Goal: Task Accomplishment & Management: Complete application form

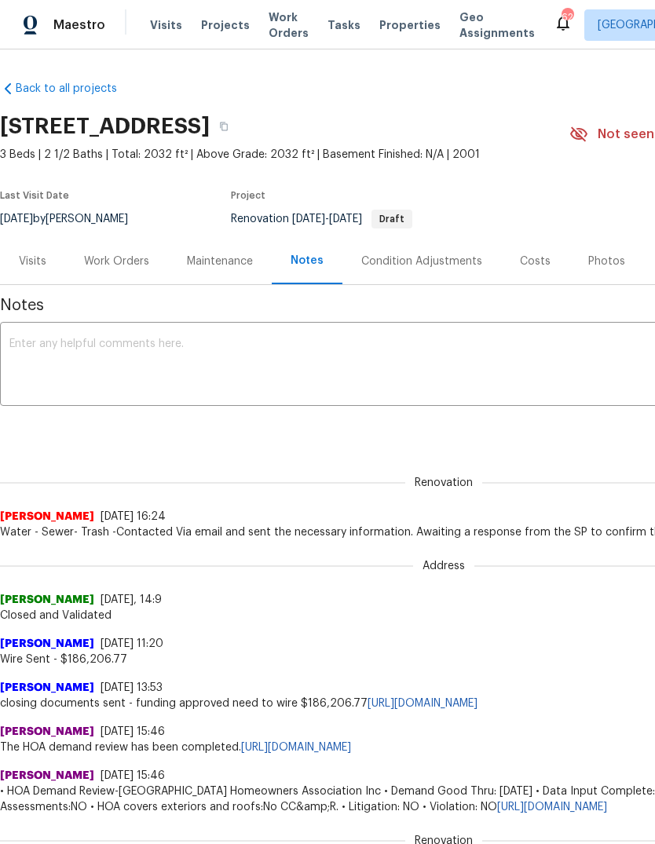
click at [144, 248] on div "Work Orders" at bounding box center [116, 261] width 103 height 46
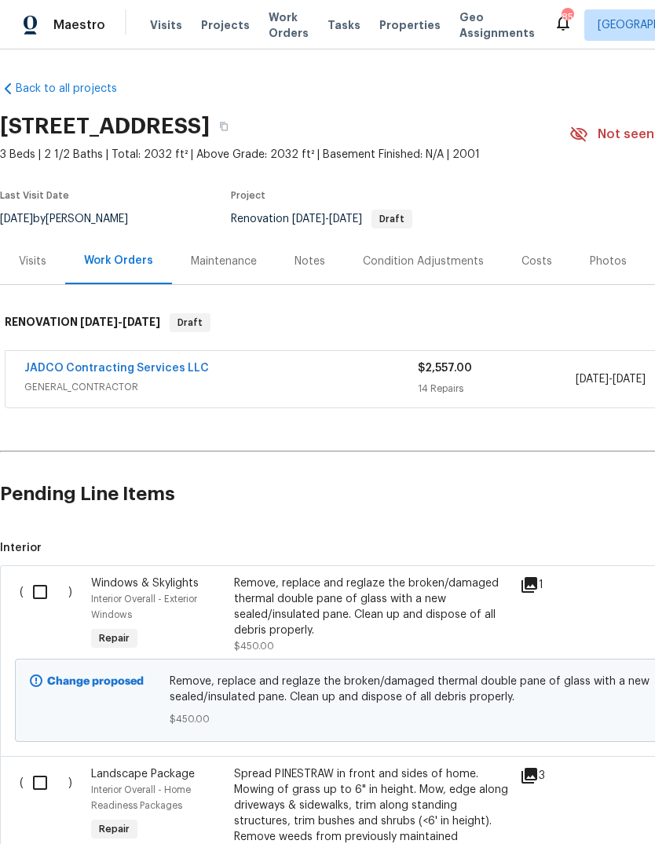
click at [41, 593] on input "checkbox" at bounding box center [46, 591] width 45 height 33
checkbox input "true"
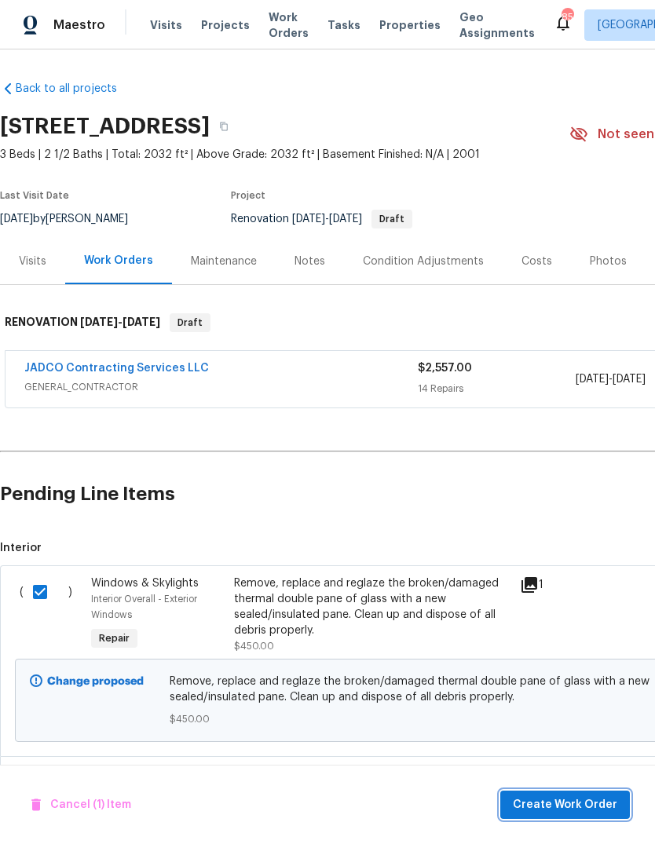
click at [580, 793] on button "Create Work Order" at bounding box center [565, 804] width 130 height 29
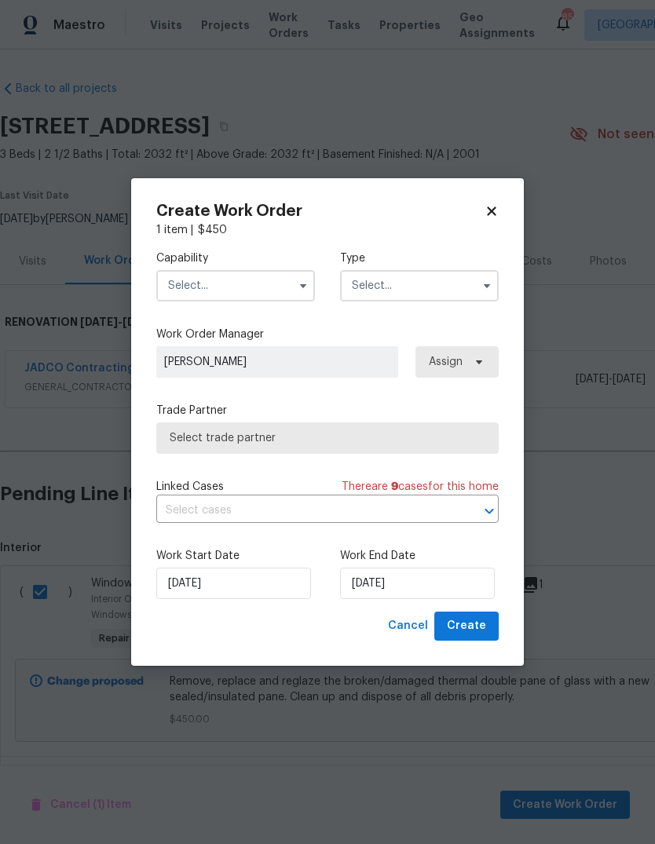
click at [307, 271] on input "text" at bounding box center [235, 285] width 159 height 31
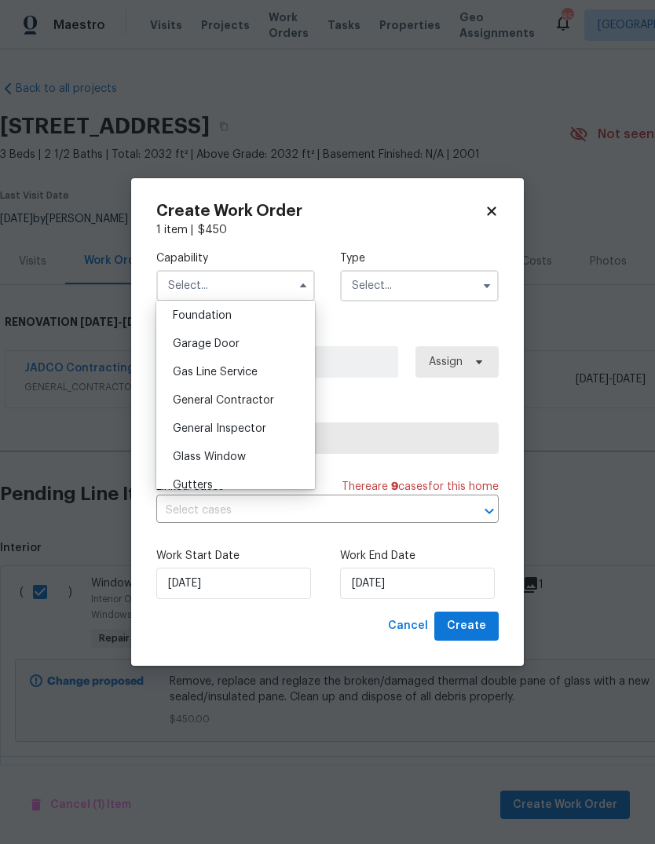
scroll to position [683, 0]
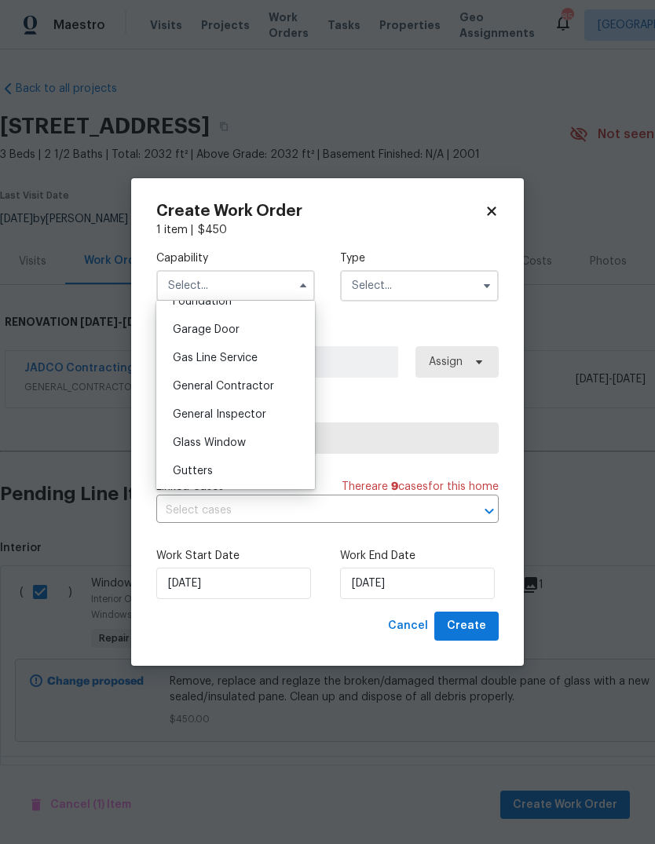
click at [271, 381] on span "General Contractor" at bounding box center [223, 386] width 101 height 11
type input "General Contractor"
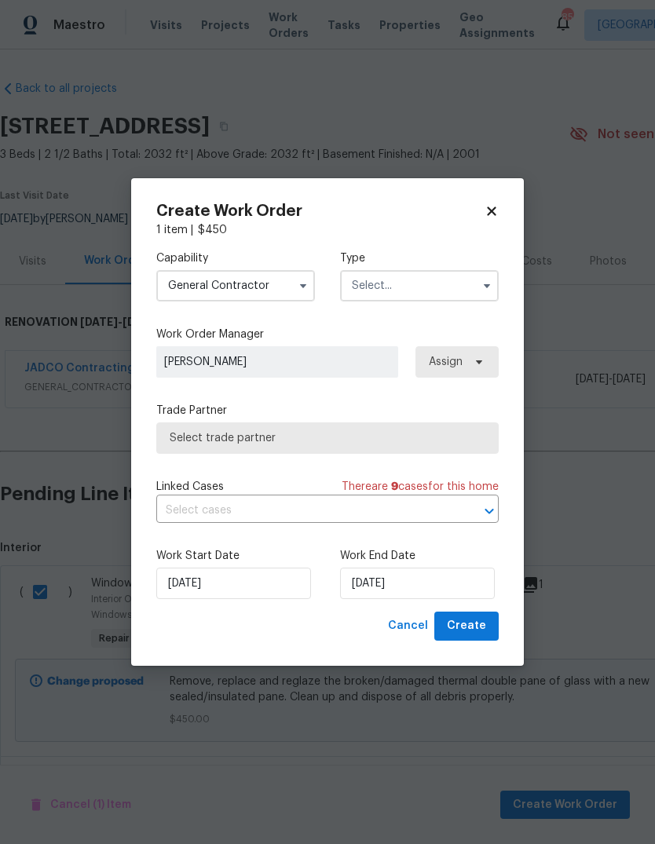
click at [472, 300] on input "text" at bounding box center [419, 285] width 159 height 31
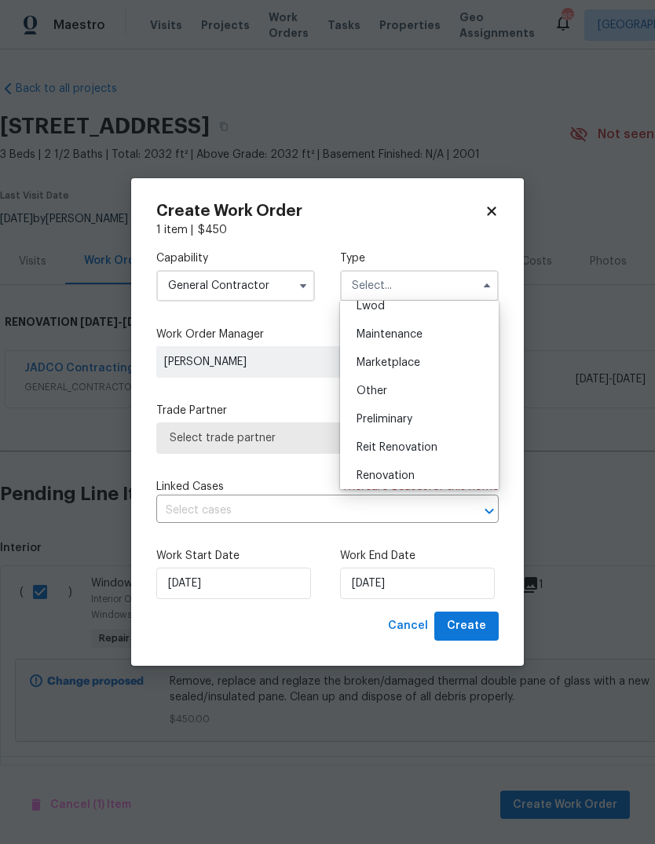
scroll to position [236, 0]
click at [422, 474] on div "Renovation" at bounding box center [419, 478] width 151 height 28
type input "Renovation"
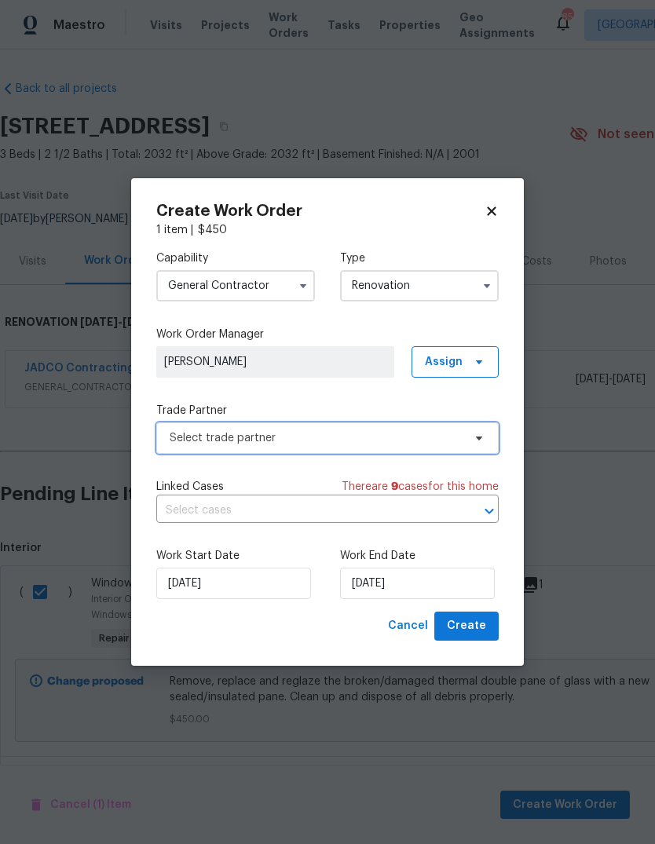
click at [466, 442] on span "Select trade partner" at bounding box center [327, 437] width 342 height 31
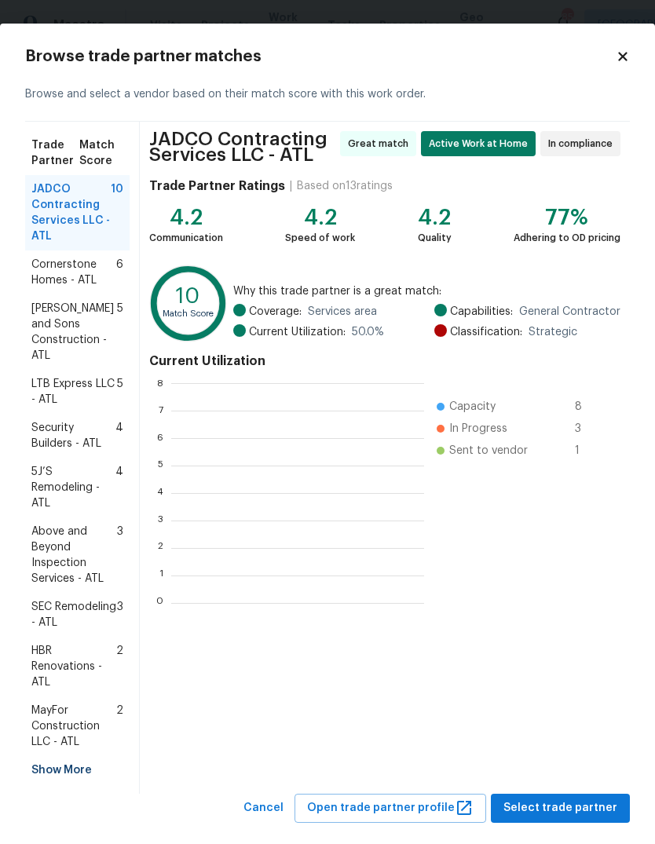
scroll to position [220, 253]
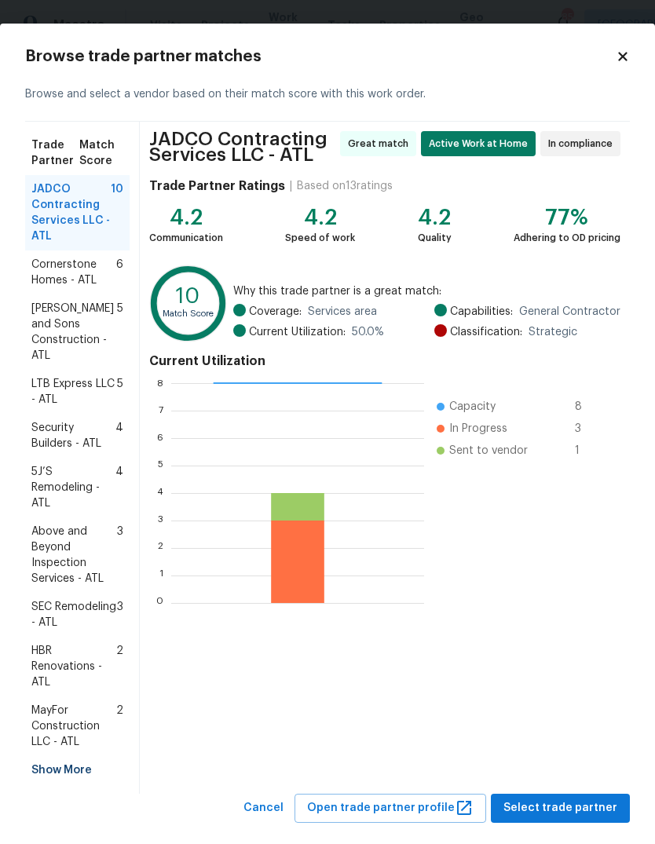
click at [43, 768] on div "Show More" at bounding box center [77, 770] width 104 height 28
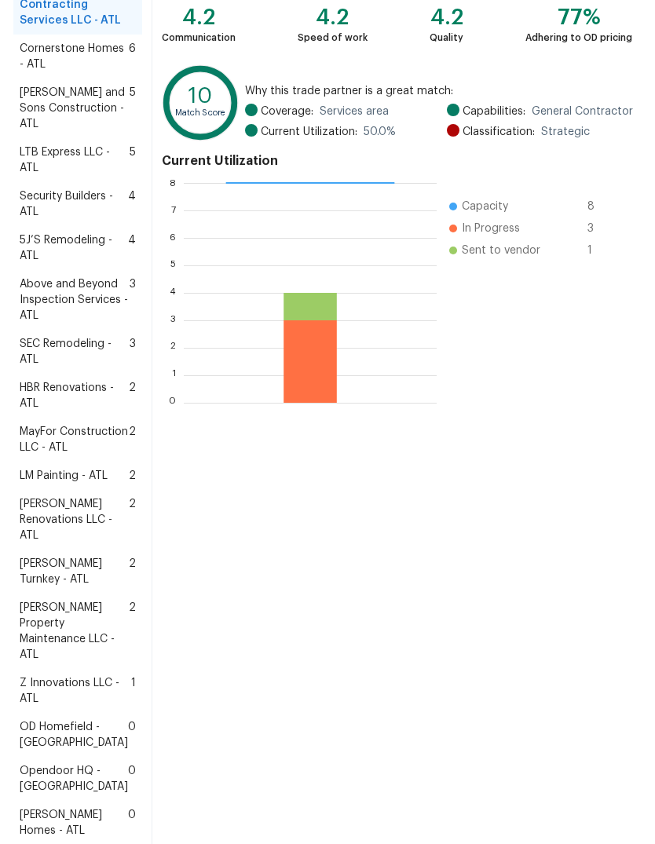
scroll to position [210, 0]
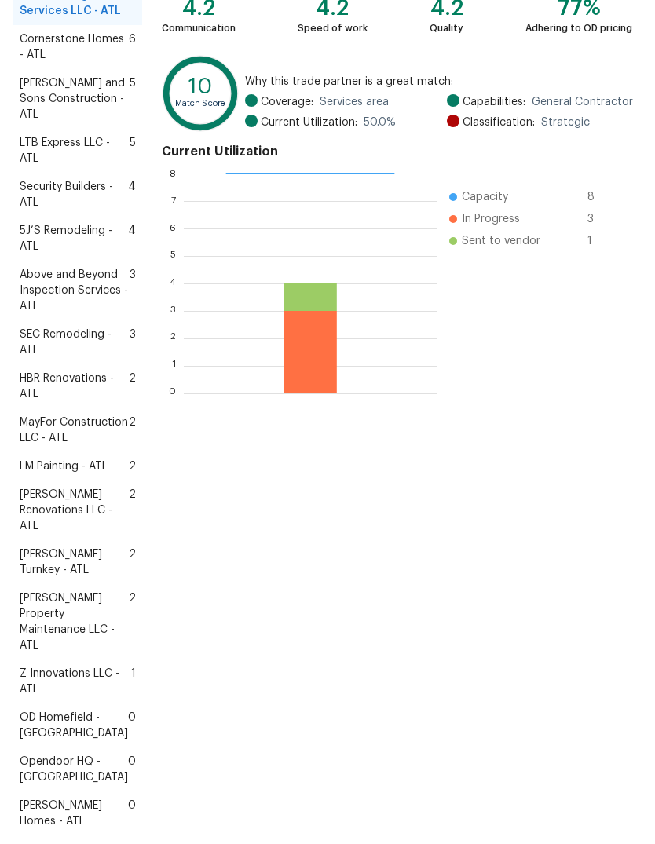
click at [54, 653] on span "[PERSON_NAME] Property Maintenance LLC - ATL" at bounding box center [74, 621] width 109 height 63
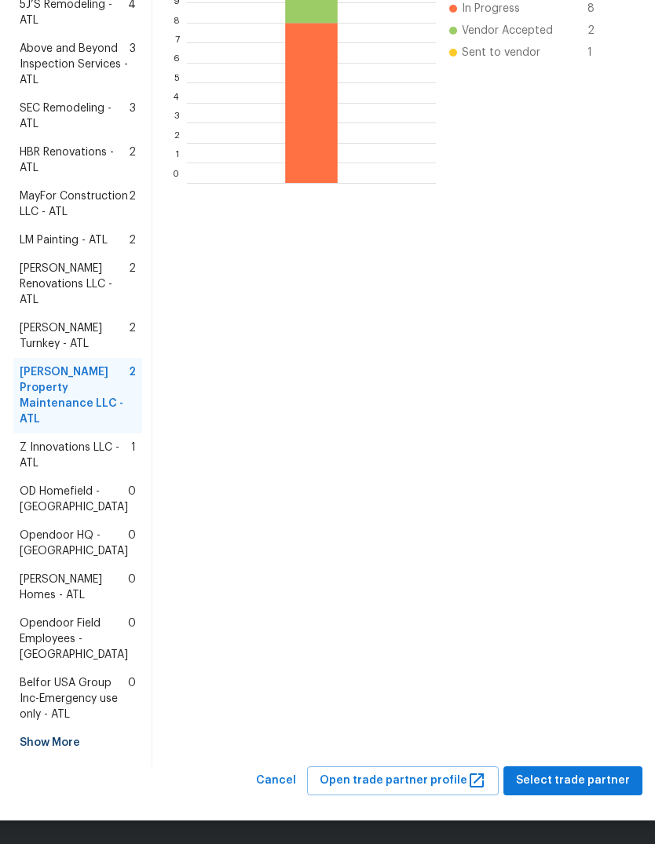
scroll to position [545, 0]
click at [581, 777] on span "Select trade partner" at bounding box center [573, 781] width 114 height 20
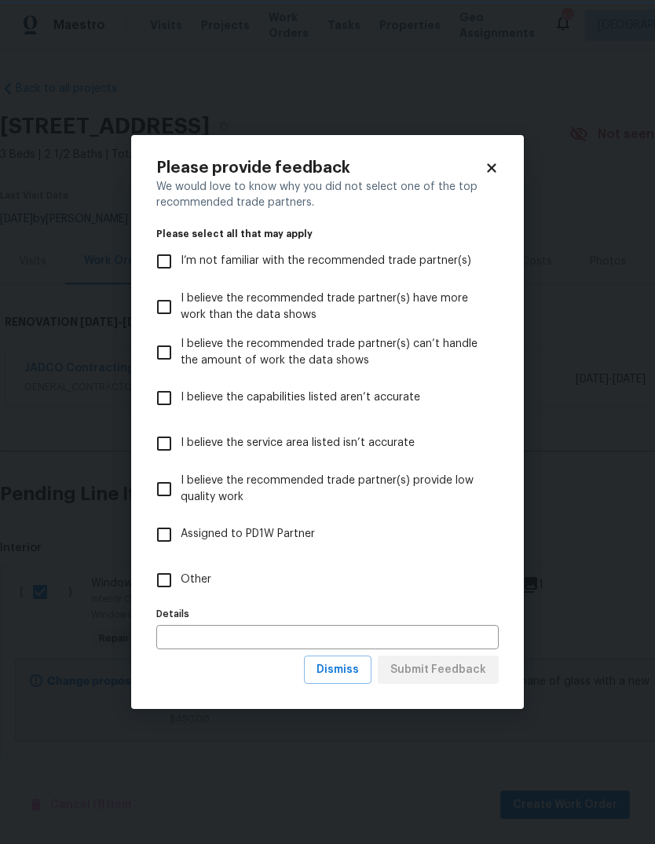
scroll to position [0, 0]
click at [156, 581] on input "Other" at bounding box center [164, 580] width 33 height 33
checkbox input "true"
click at [465, 669] on span "Submit Feedback" at bounding box center [438, 670] width 96 height 20
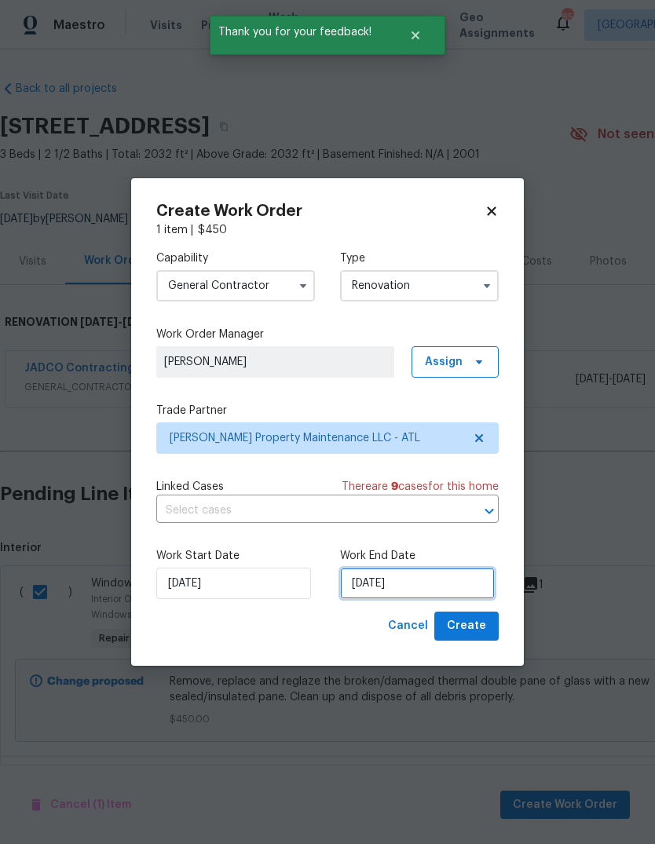
click at [462, 593] on input "[DATE]" at bounding box center [417, 583] width 155 height 31
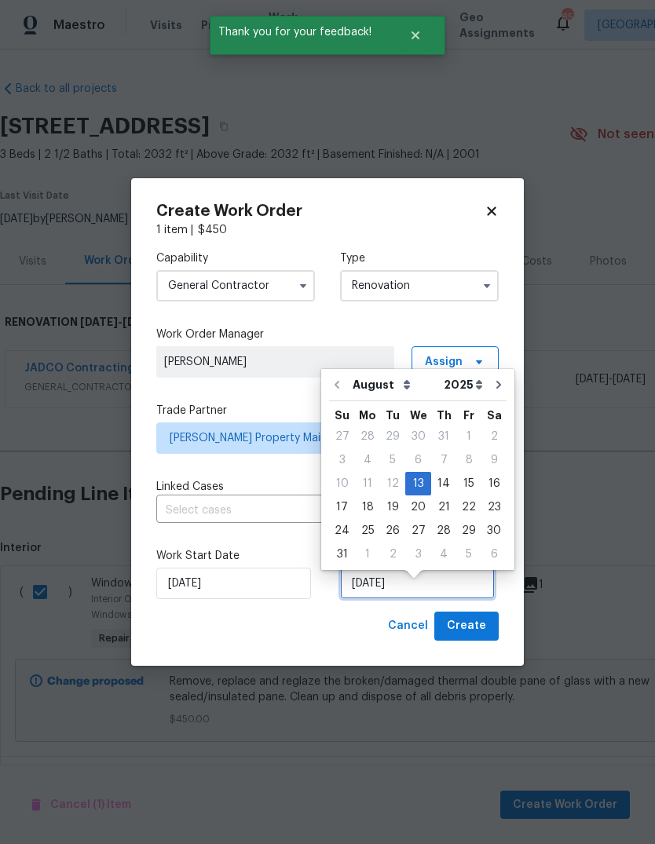
scroll to position [12, 0]
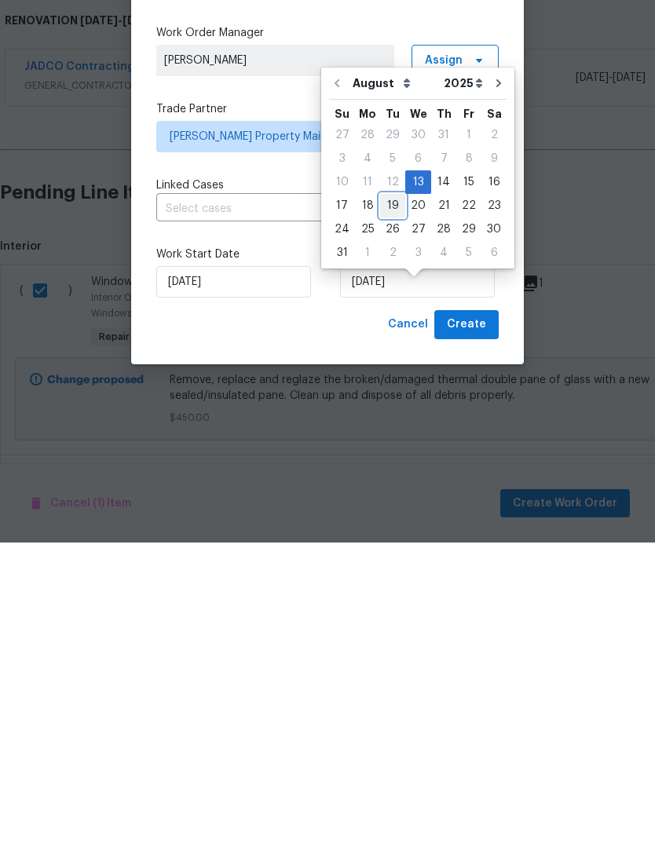
click at [390, 496] on div "19" at bounding box center [392, 507] width 25 height 22
type input "[DATE]"
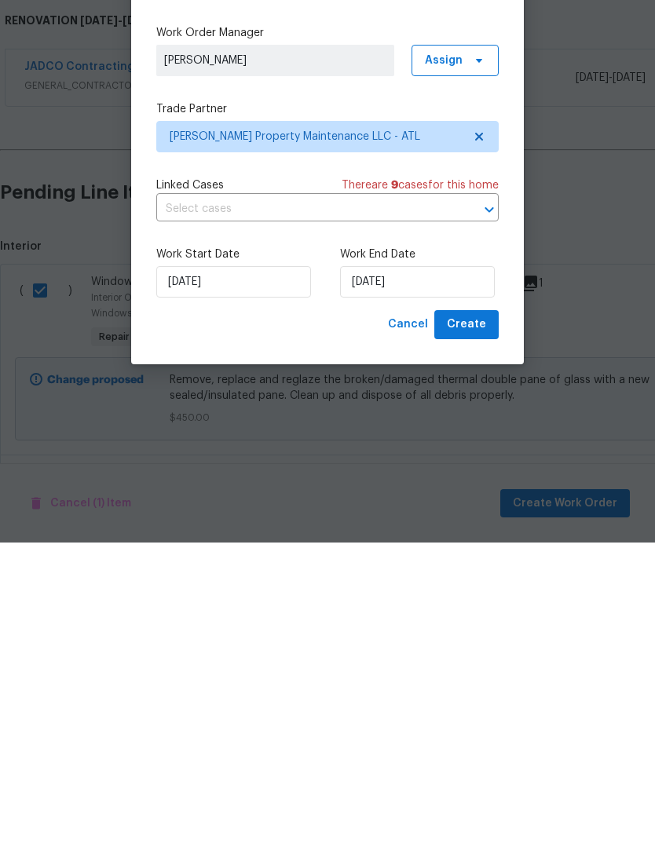
scroll to position [59, 0]
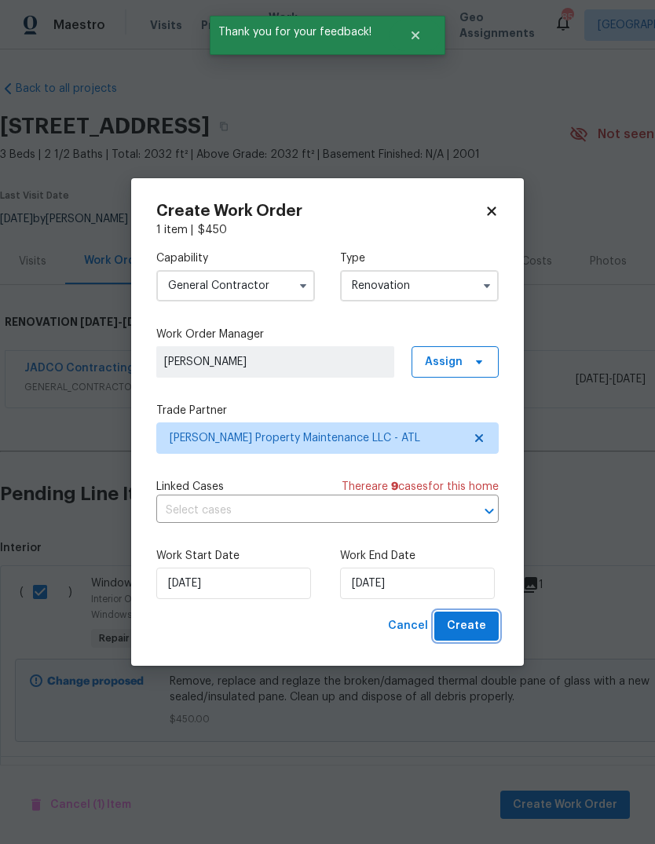
click at [480, 622] on span "Create" at bounding box center [466, 626] width 39 height 20
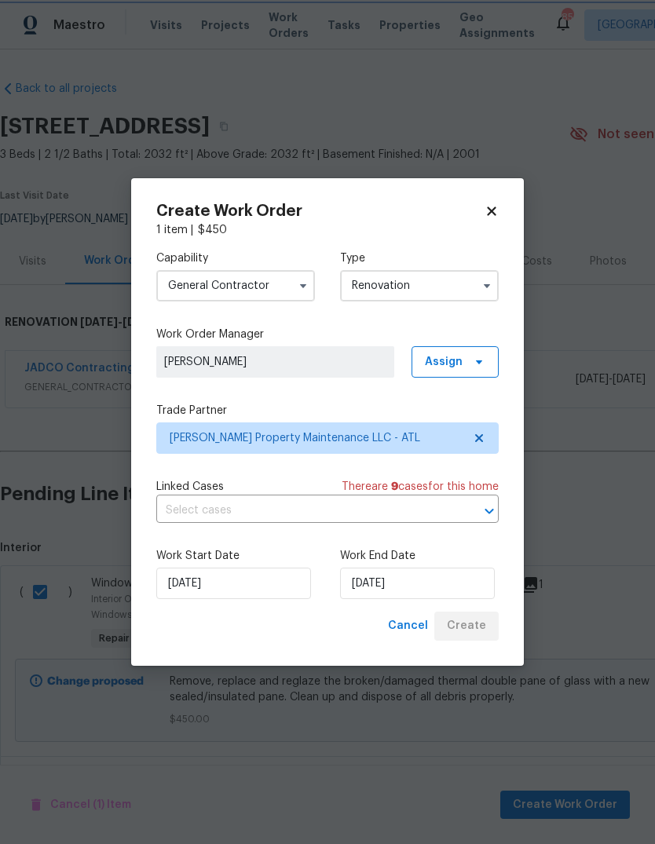
scroll to position [0, 0]
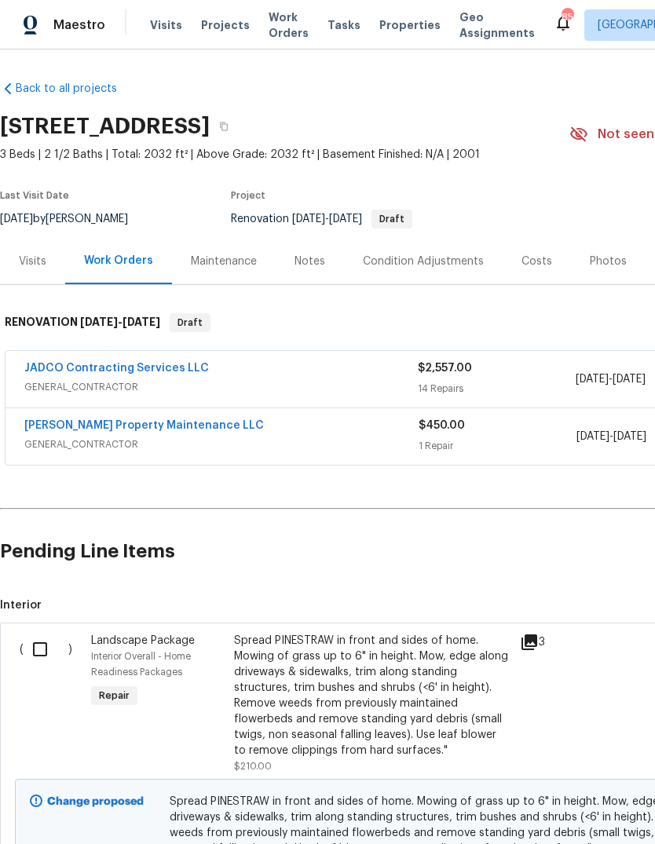
click at [31, 654] on input "checkbox" at bounding box center [46, 649] width 45 height 33
checkbox input "true"
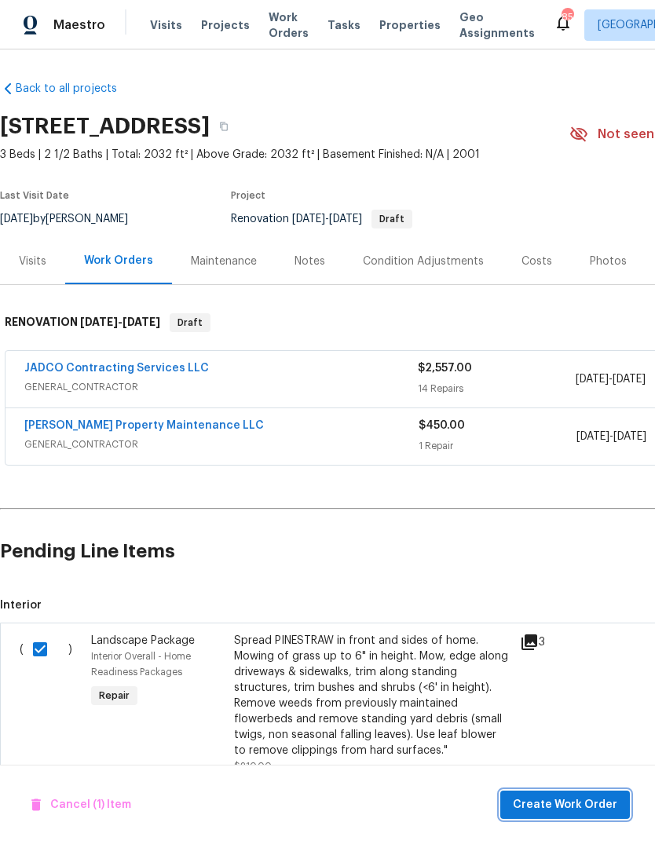
click at [561, 793] on button "Create Work Order" at bounding box center [565, 804] width 130 height 29
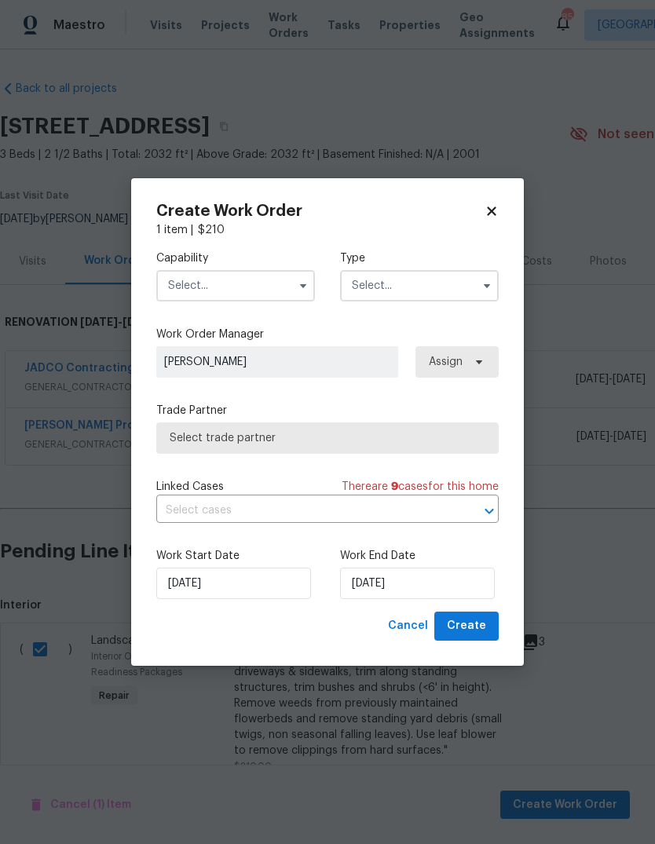
click at [288, 287] on input "text" at bounding box center [235, 285] width 159 height 31
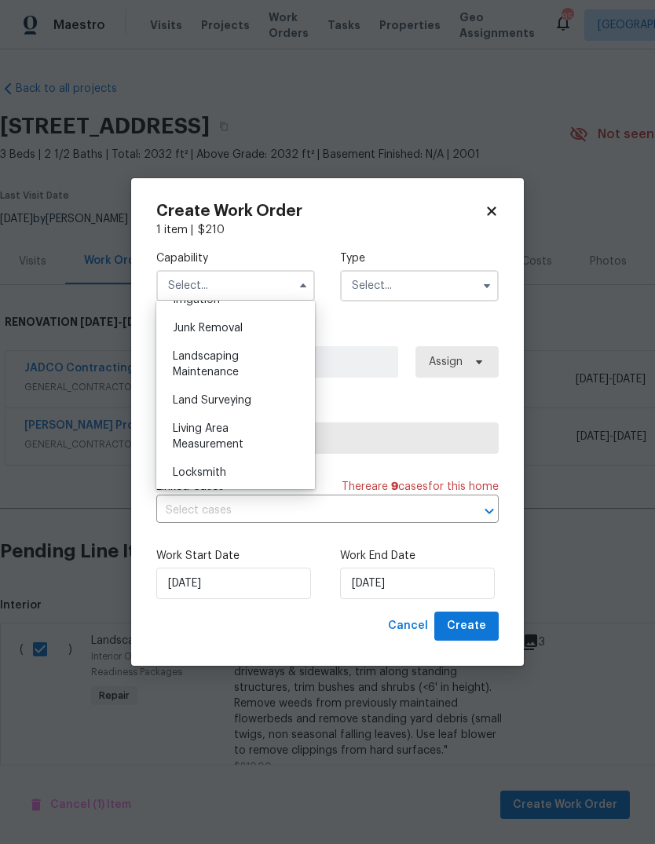
scroll to position [998, 0]
click at [235, 359] on span "Landscaping Maintenance" at bounding box center [206, 362] width 66 height 27
type input "Landscaping Maintenance"
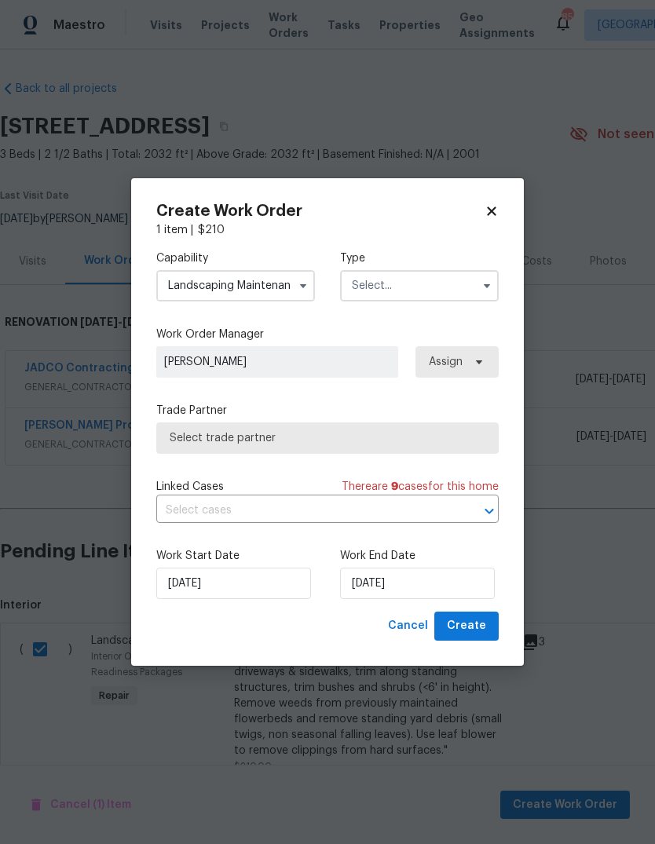
click at [461, 280] on input "text" at bounding box center [419, 285] width 159 height 31
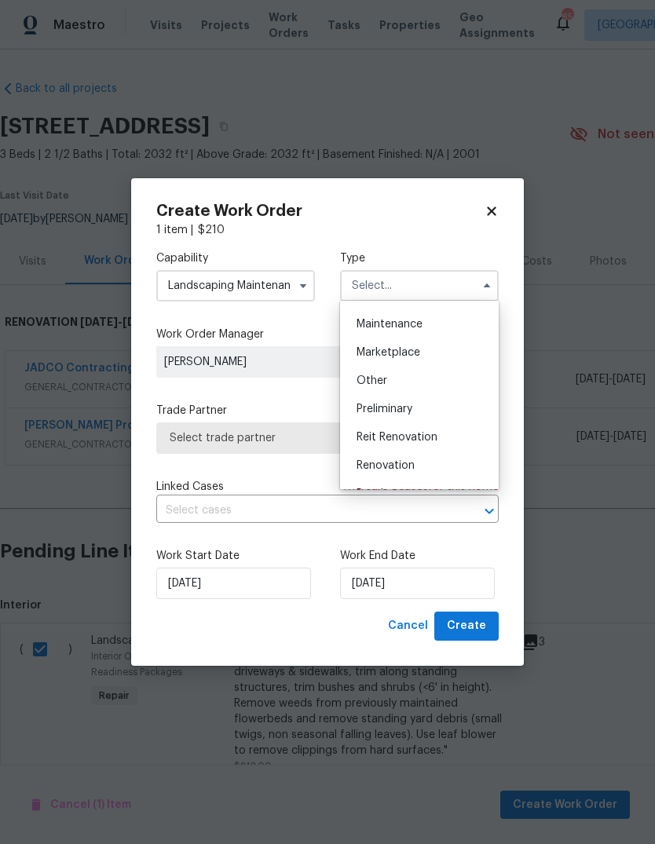
scroll to position [251, 0]
click at [422, 463] on div "Renovation" at bounding box center [419, 463] width 151 height 28
type input "Renovation"
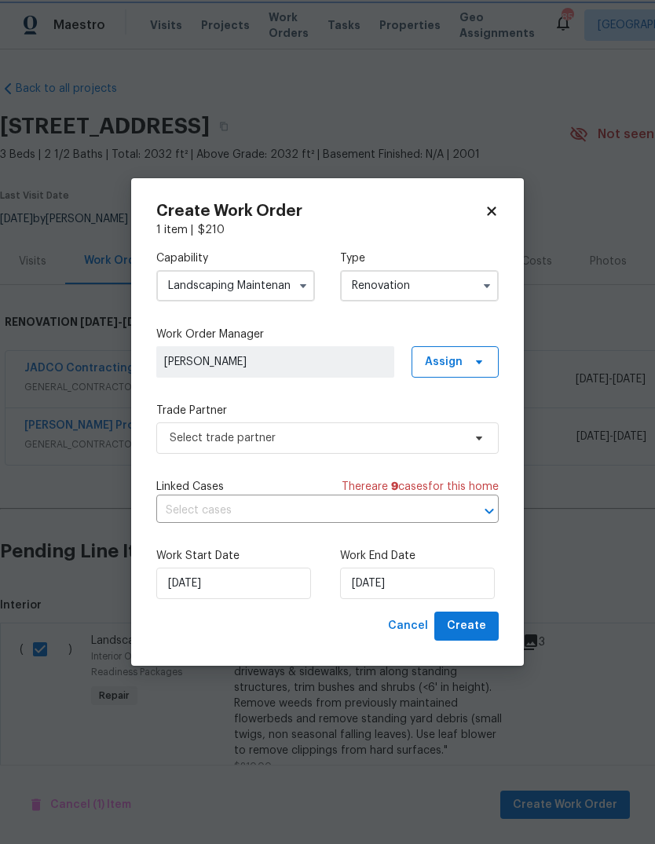
scroll to position [0, 0]
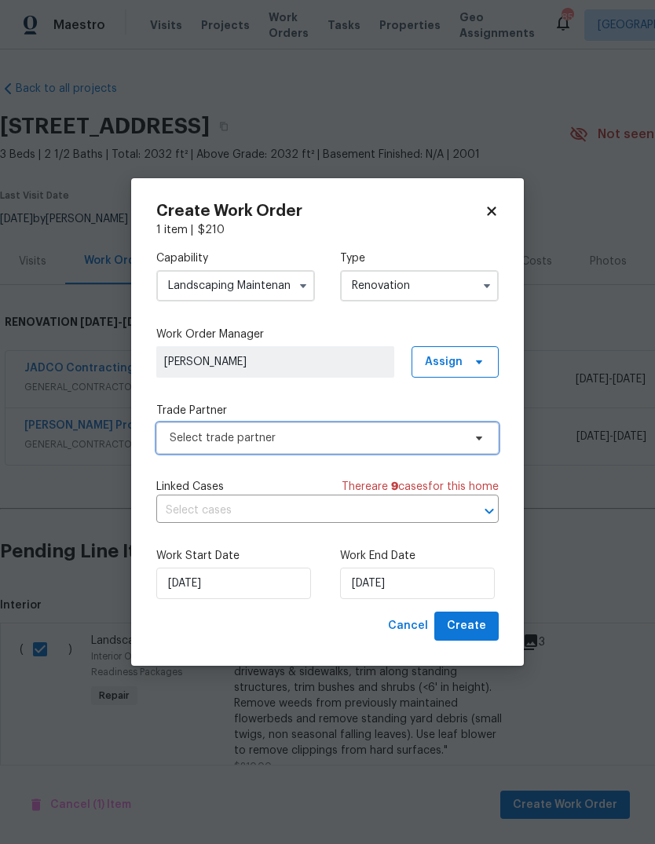
click at [473, 444] on span "Select trade partner" at bounding box center [327, 437] width 342 height 31
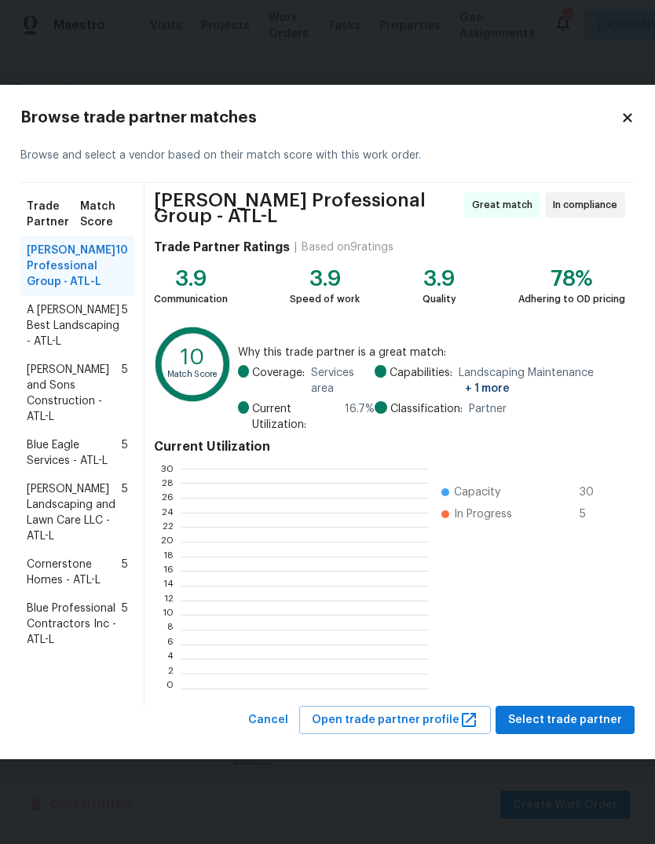
scroll to position [2, 2]
click at [594, 715] on span "Select trade partner" at bounding box center [565, 720] width 114 height 20
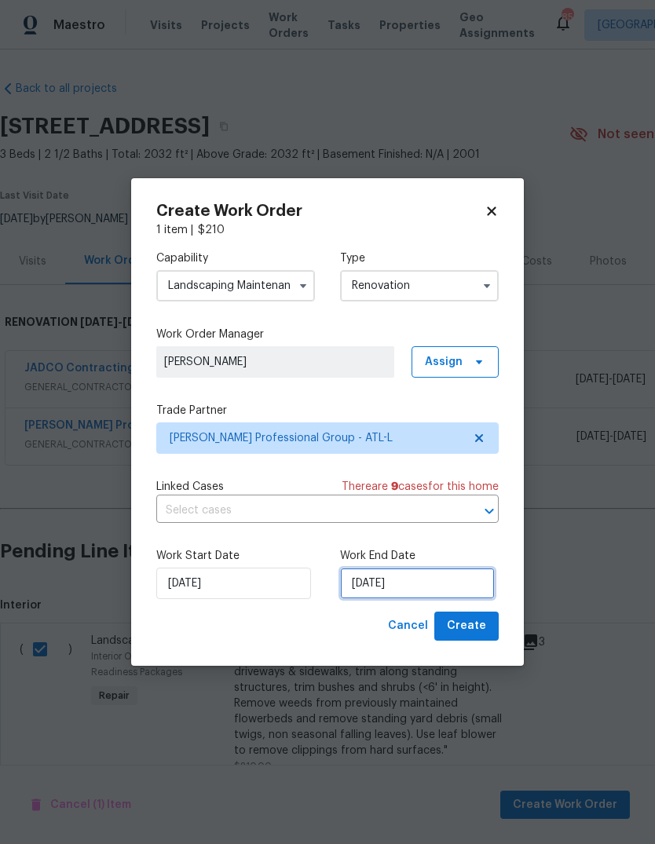
click at [460, 585] on input "[DATE]" at bounding box center [417, 583] width 155 height 31
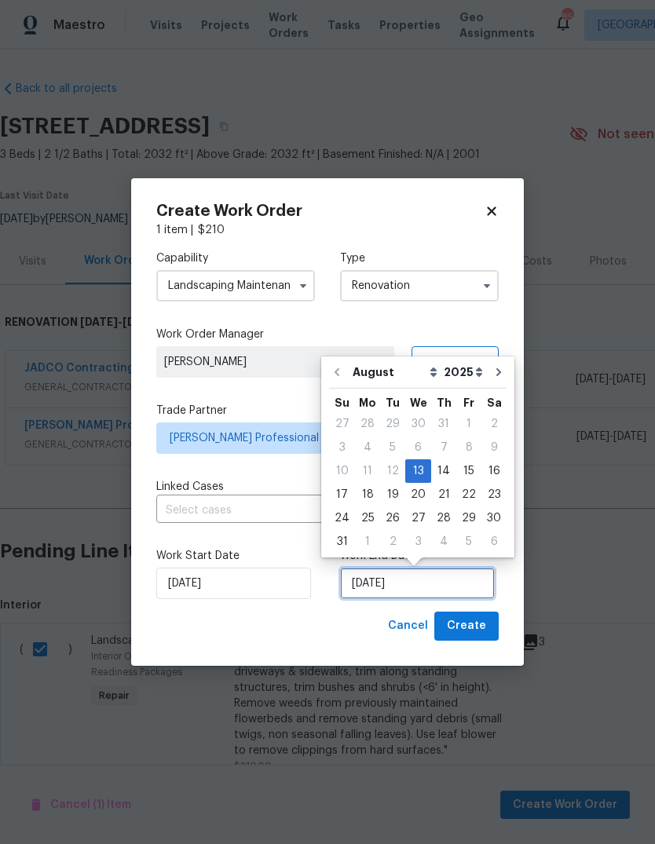
scroll to position [12, 0]
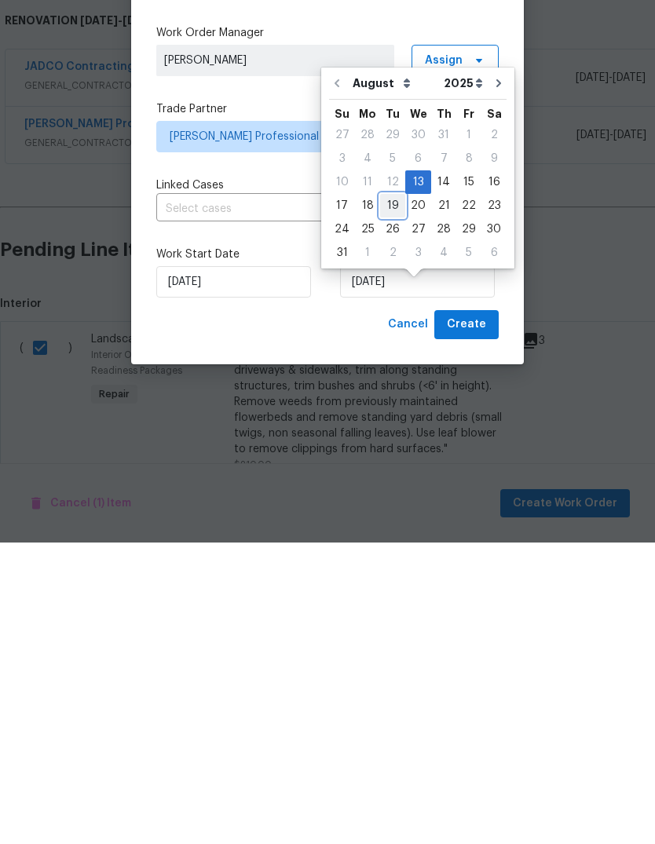
click at [395, 496] on div "19" at bounding box center [392, 507] width 25 height 22
type input "[DATE]"
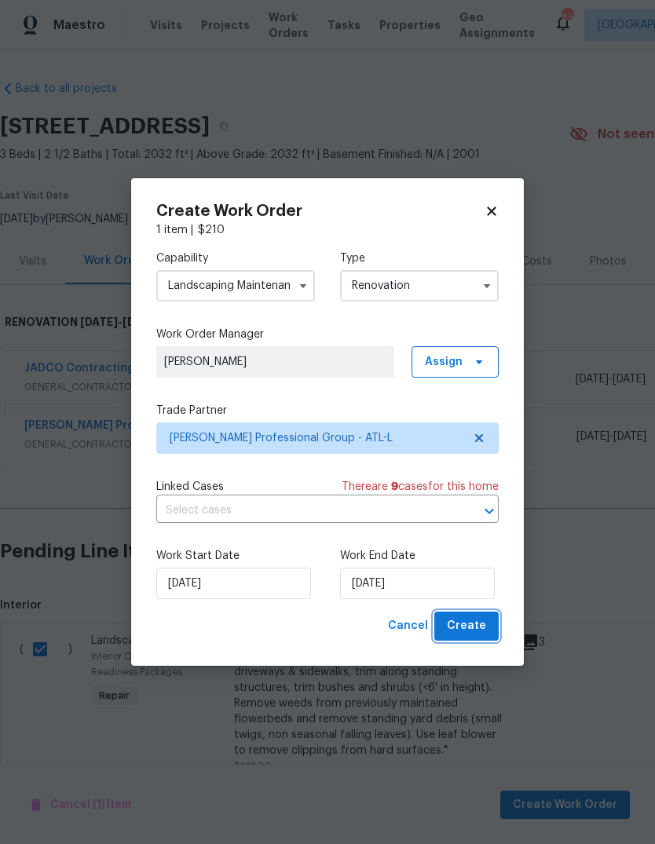
click at [476, 623] on span "Create" at bounding box center [466, 626] width 39 height 20
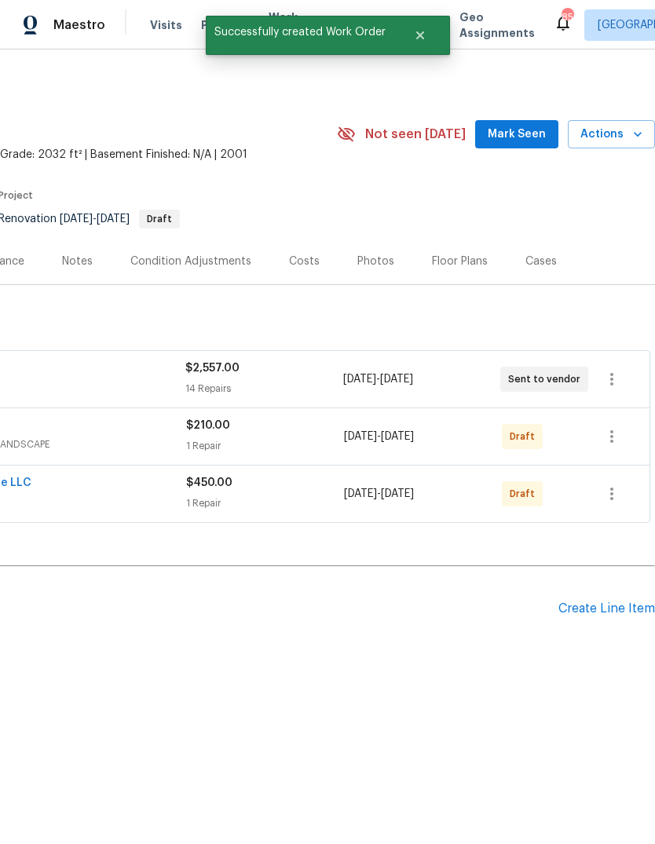
scroll to position [0, 232]
click at [610, 444] on icon "button" at bounding box center [611, 436] width 19 height 19
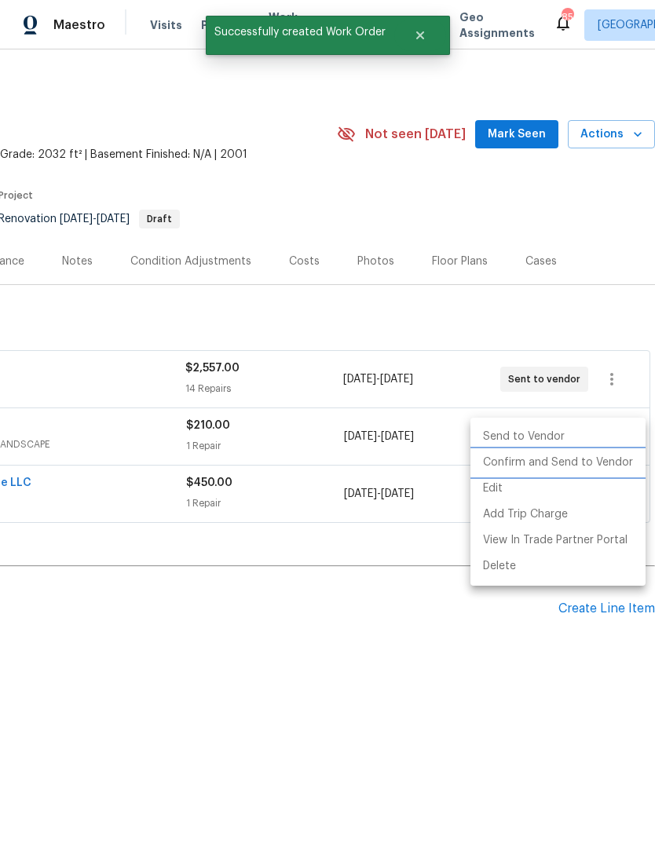
click at [590, 464] on li "Confirm and Send to Vendor" at bounding box center [557, 463] width 175 height 26
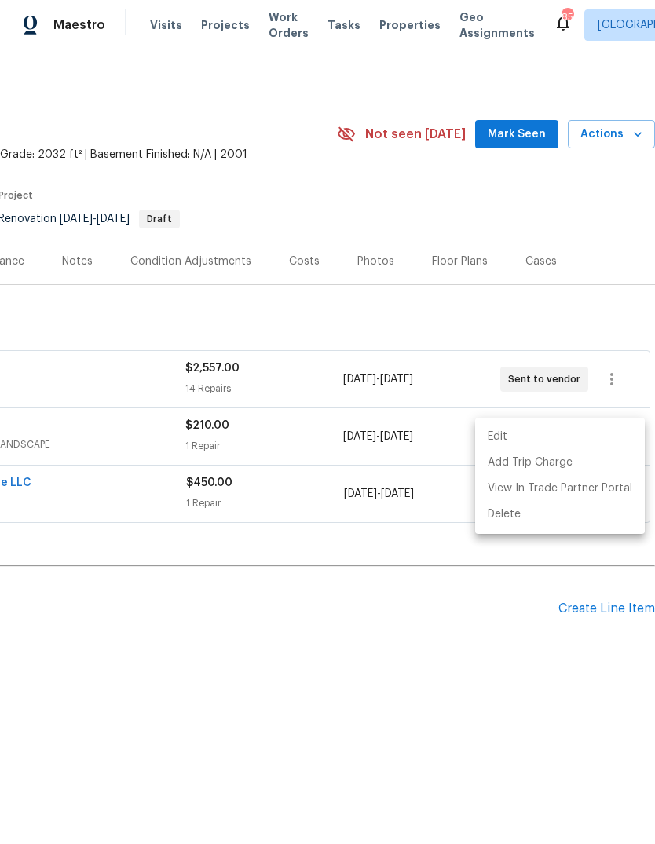
click at [502, 615] on div at bounding box center [327, 422] width 655 height 844
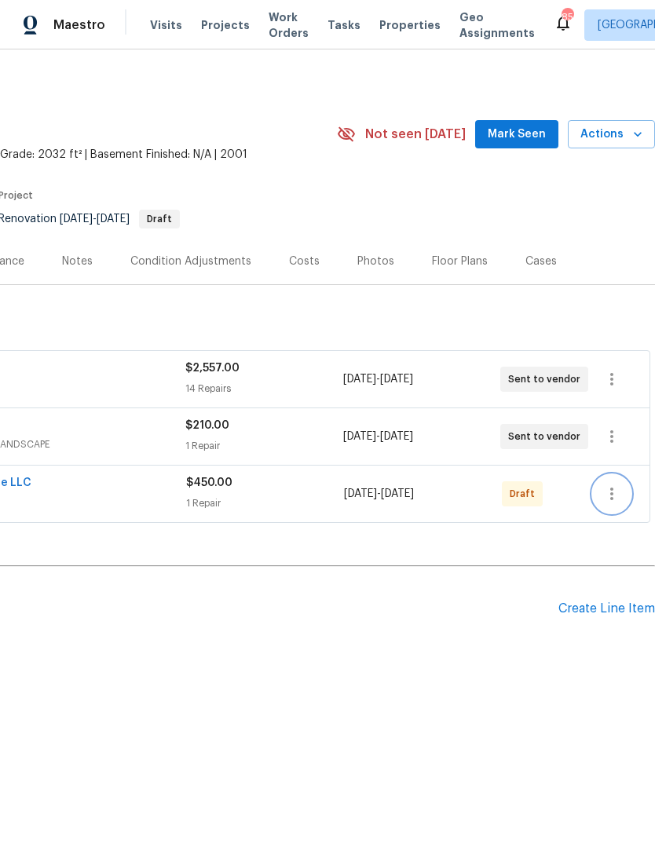
click at [614, 494] on icon "button" at bounding box center [611, 493] width 19 height 19
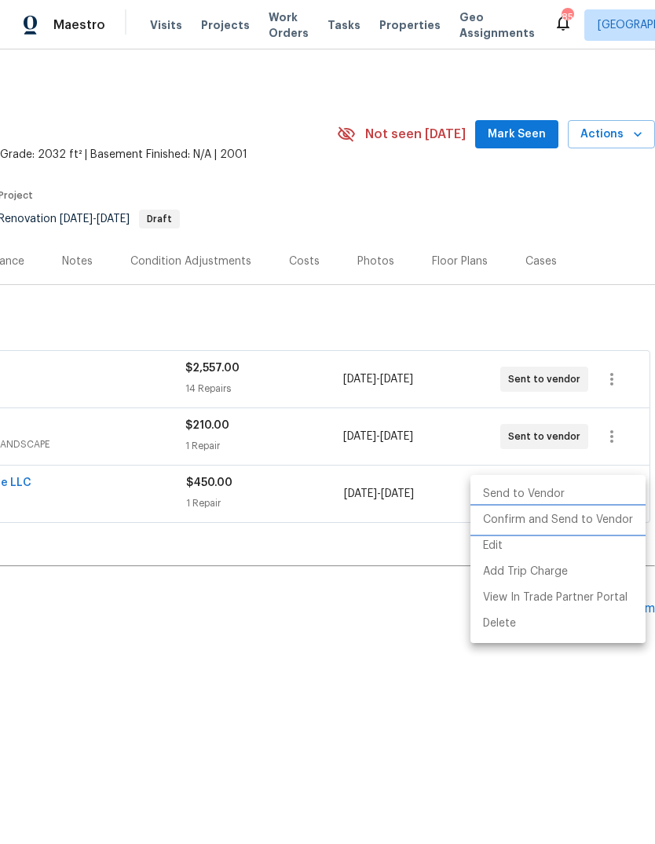
click at [592, 518] on li "Confirm and Send to Vendor" at bounding box center [557, 520] width 175 height 26
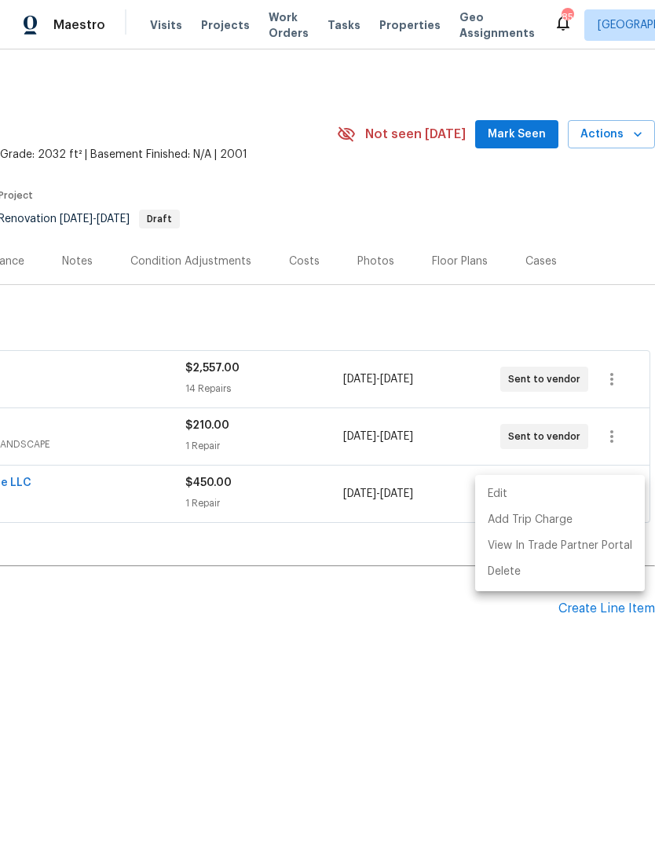
click at [447, 652] on div at bounding box center [327, 422] width 655 height 844
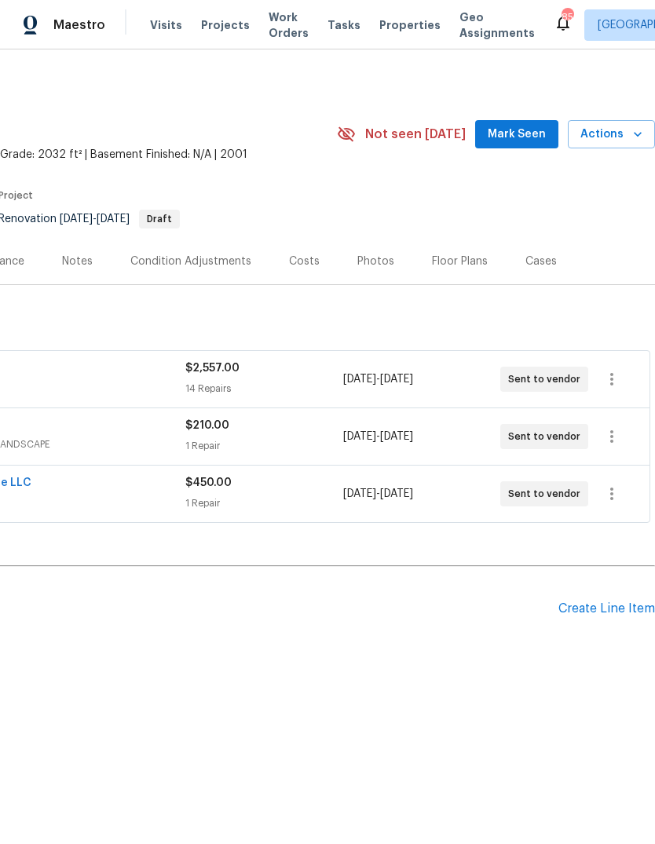
click at [605, 603] on div "Create Line Item" at bounding box center [606, 608] width 97 height 15
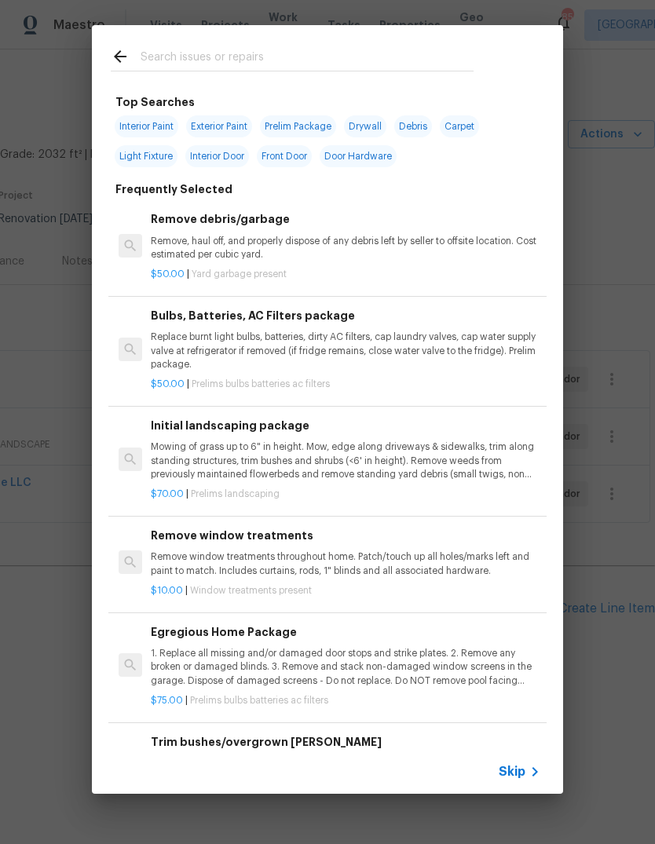
click at [367, 68] on input "text" at bounding box center [307, 59] width 333 height 24
type input "Foundation"
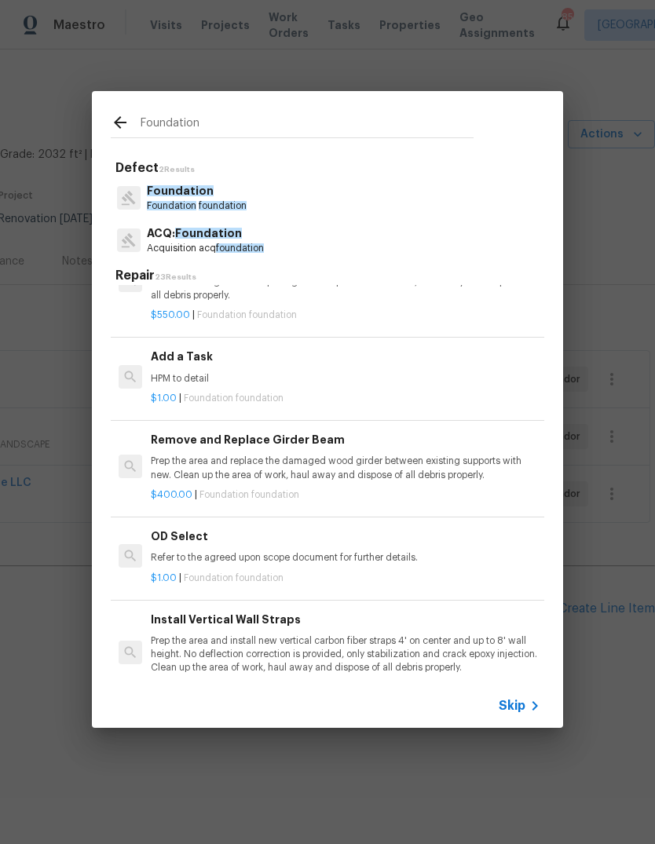
scroll to position [1118, 0]
click at [221, 372] on p "HPM to detail" at bounding box center [345, 378] width 389 height 13
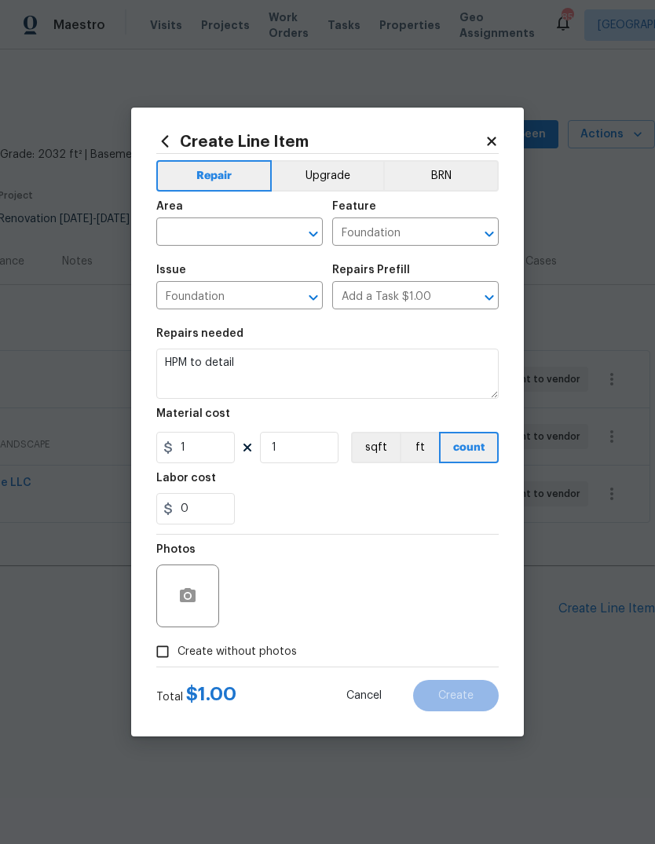
click at [274, 234] on input "text" at bounding box center [217, 233] width 122 height 24
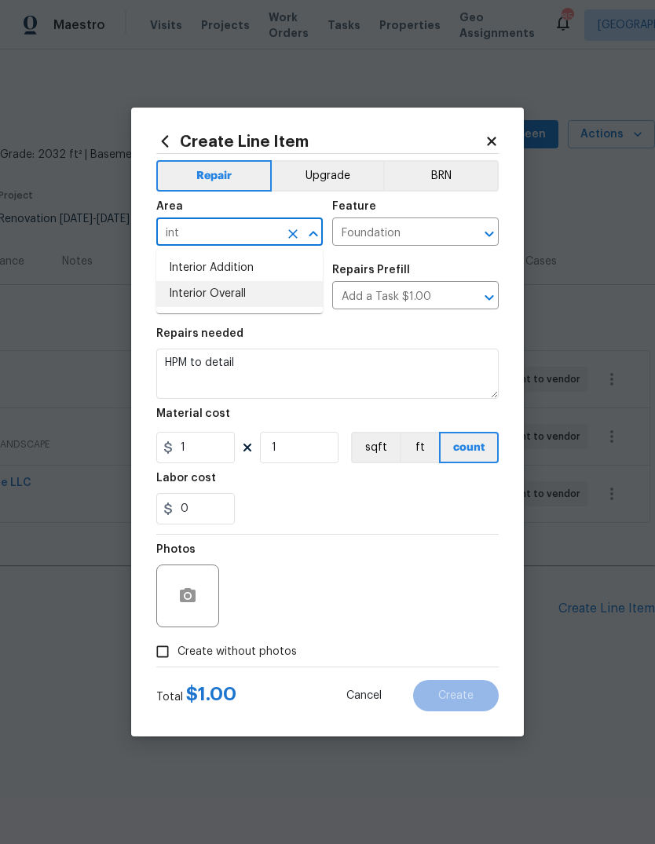
click at [234, 291] on li "Interior Overall" at bounding box center [239, 294] width 166 height 26
type input "Interior Overall"
click at [316, 299] on icon "Open" at bounding box center [312, 296] width 9 height 5
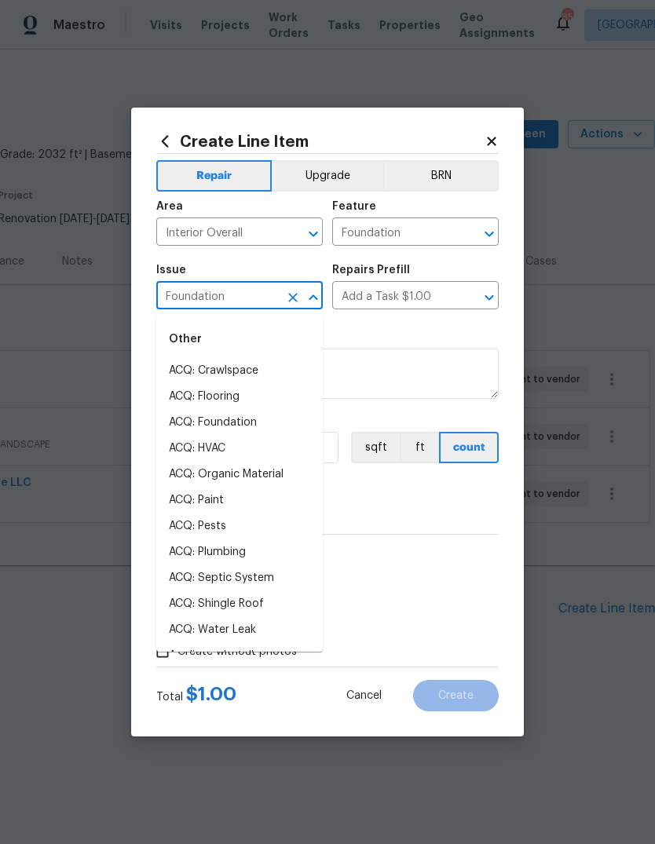
click at [486, 295] on icon "Open" at bounding box center [489, 297] width 19 height 19
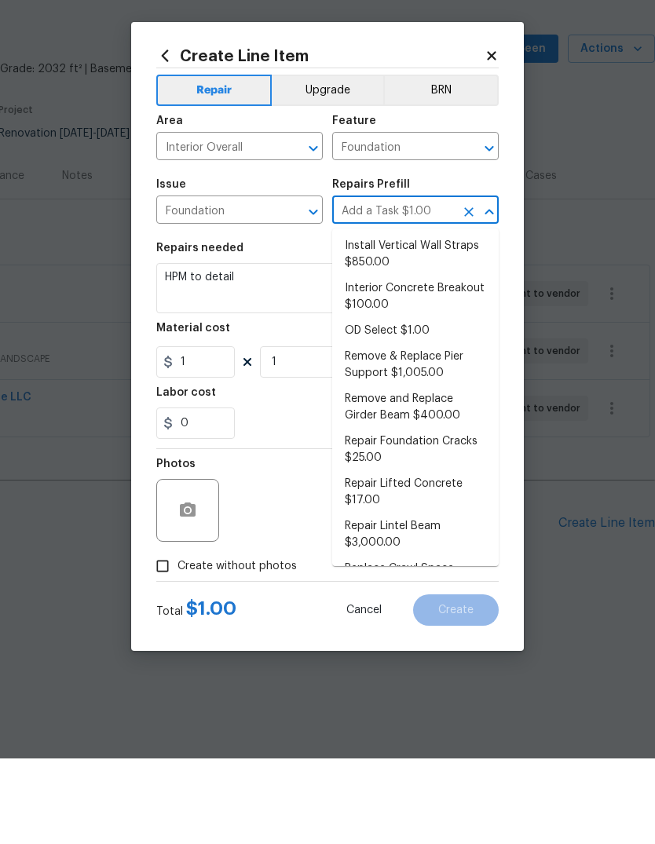
scroll to position [407, 0]
click at [440, 516] on li "Repair Foundation Cracks $25.00" at bounding box center [415, 537] width 166 height 42
type input "Add a Task $1.00"
type textarea "Prep the area and apply DAP Gray Concrete and Mortar Filler Latex Sealant to fi…"
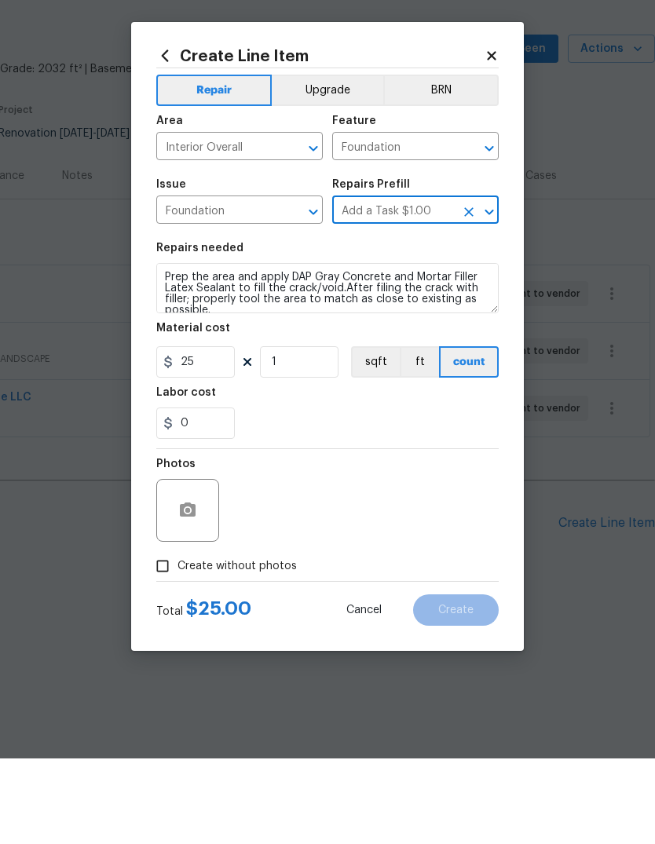
type input "Repair Foundation Cracks $25.00"
click at [222, 432] on input "25" at bounding box center [195, 447] width 78 height 31
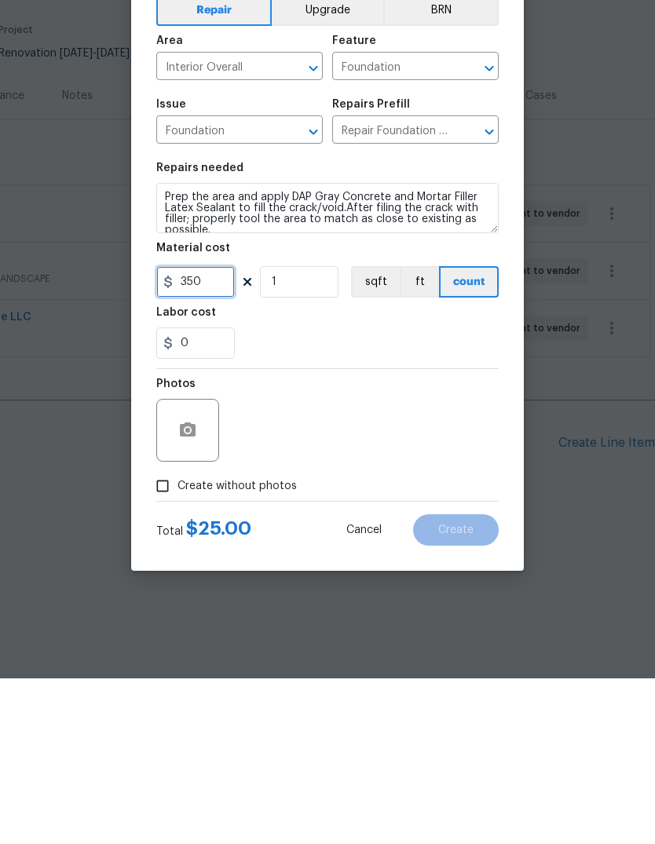
type input "350"
click at [189, 588] on icon "button" at bounding box center [188, 595] width 16 height 14
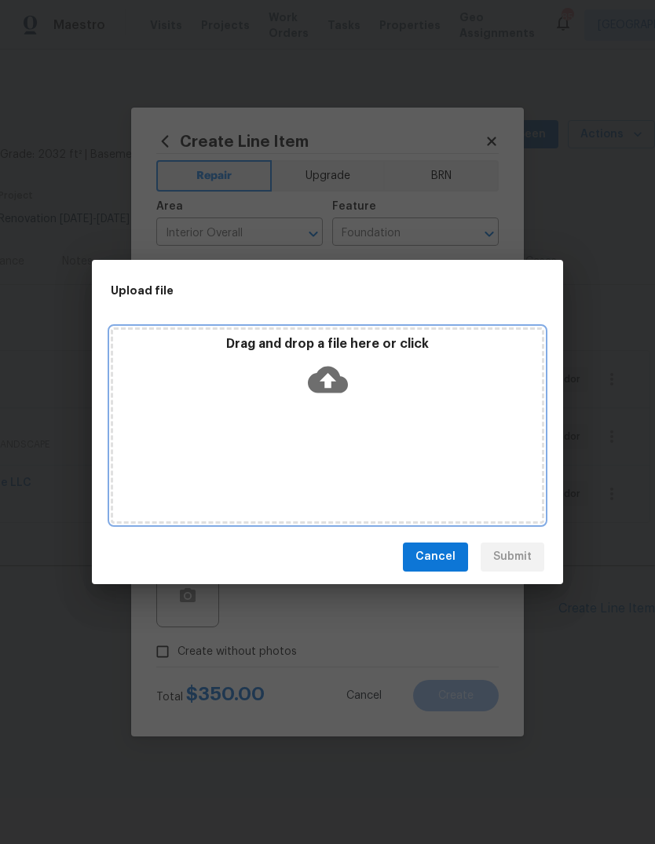
click at [366, 367] on div "Drag and drop a file here or click" at bounding box center [327, 370] width 429 height 68
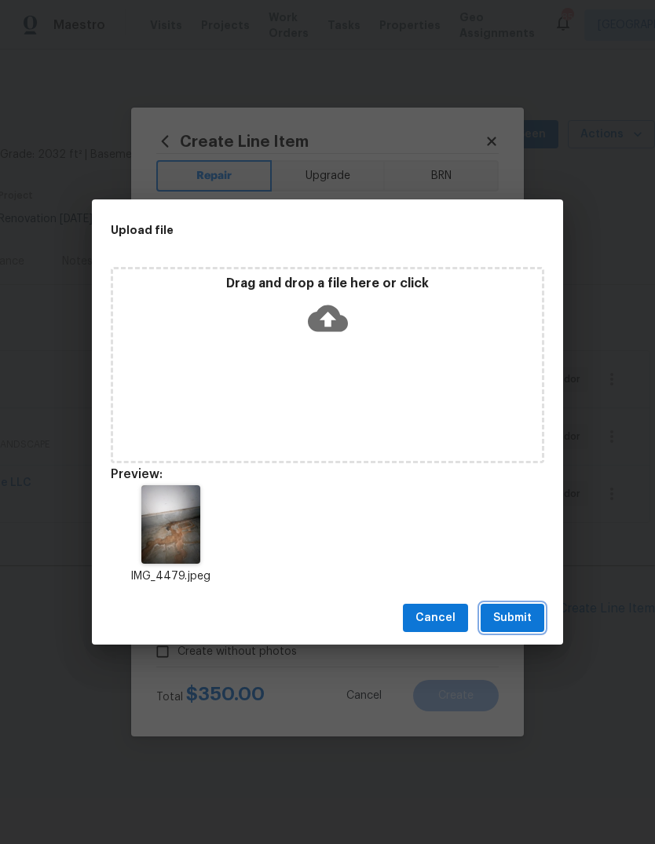
click at [520, 619] on span "Submit" at bounding box center [512, 618] width 38 height 20
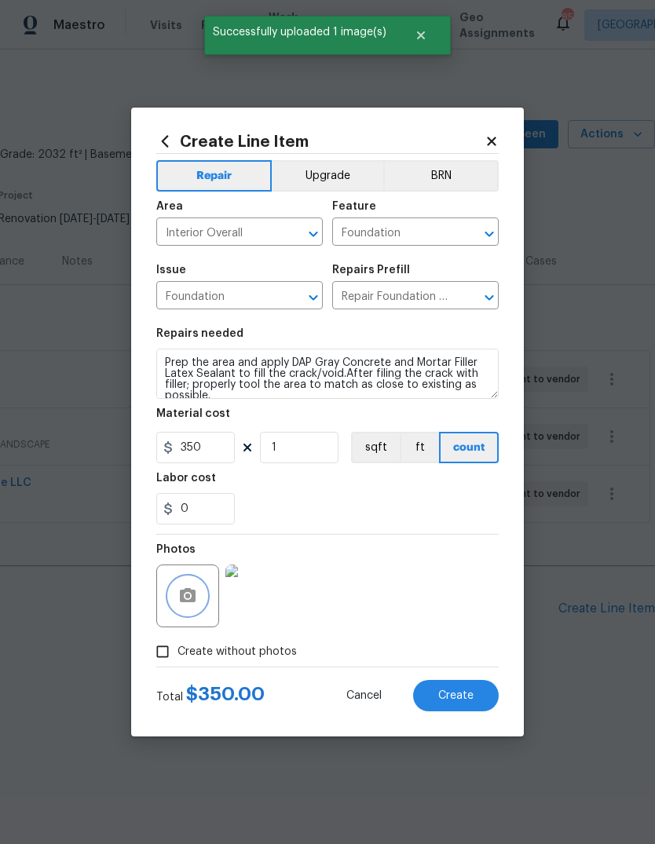
click at [468, 699] on span "Create" at bounding box center [455, 696] width 35 height 12
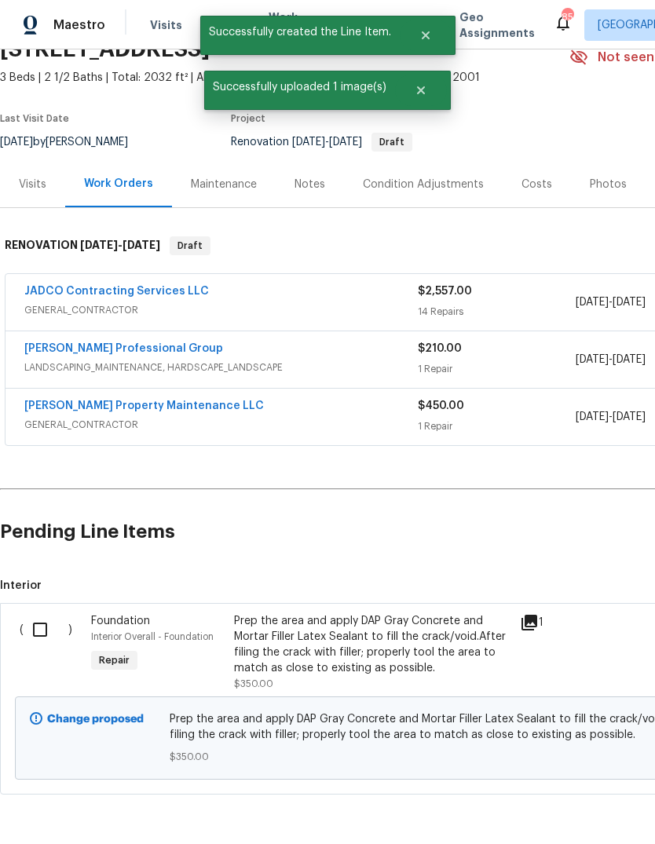
scroll to position [75, 0]
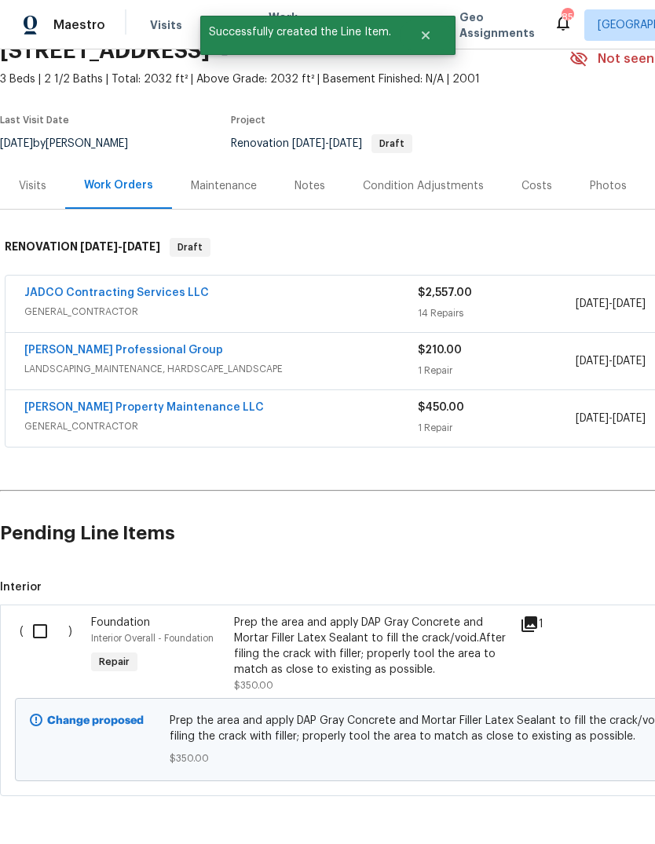
click at [37, 630] on input "checkbox" at bounding box center [46, 631] width 45 height 33
checkbox input "true"
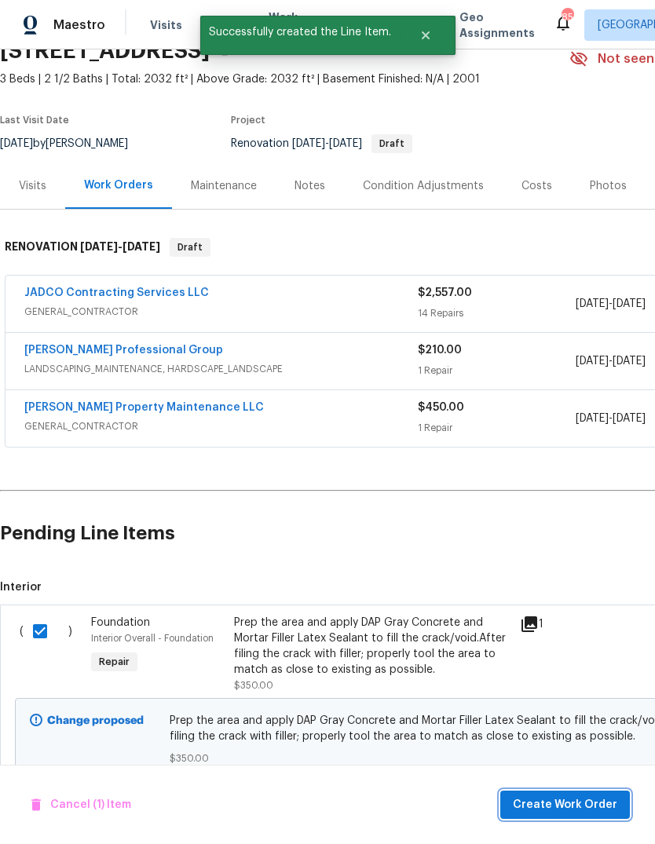
click at [585, 805] on span "Create Work Order" at bounding box center [565, 805] width 104 height 20
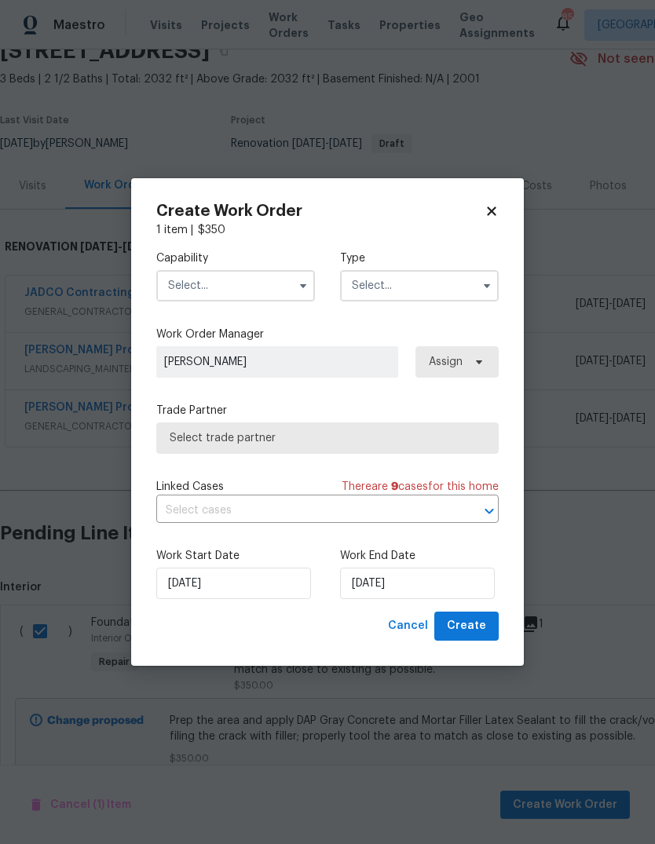
click at [278, 285] on input "text" at bounding box center [235, 285] width 159 height 31
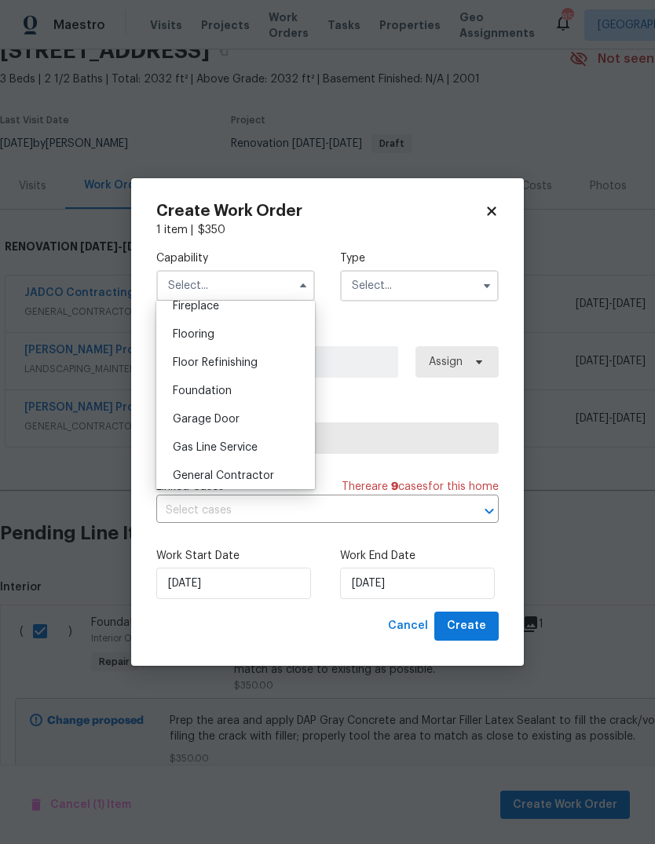
scroll to position [595, 0]
click at [242, 390] on div "Foundation" at bounding box center [235, 389] width 151 height 28
type input "Foundation"
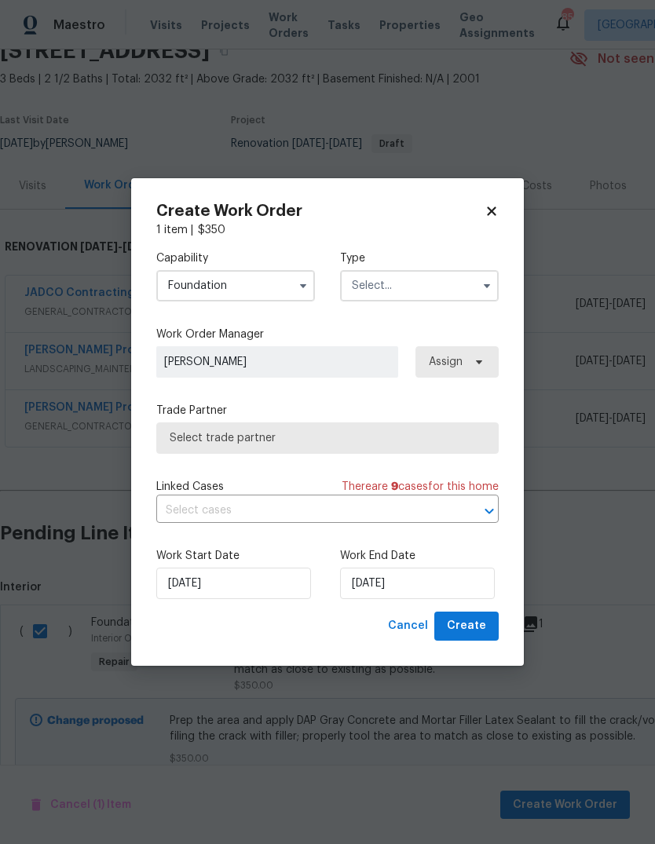
click at [435, 287] on input "text" at bounding box center [419, 285] width 159 height 31
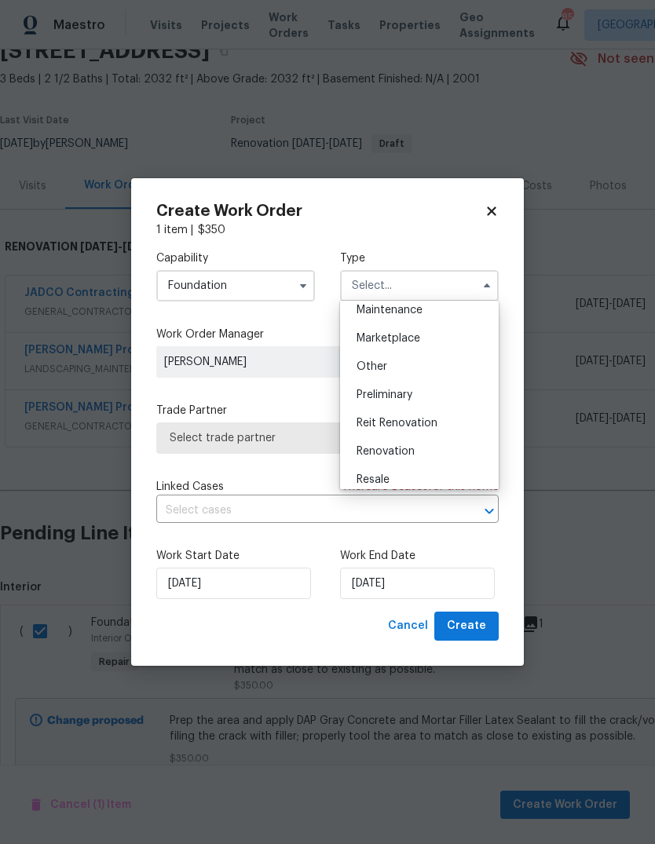
scroll to position [265, 0]
click at [426, 447] on div "Renovation" at bounding box center [419, 449] width 151 height 28
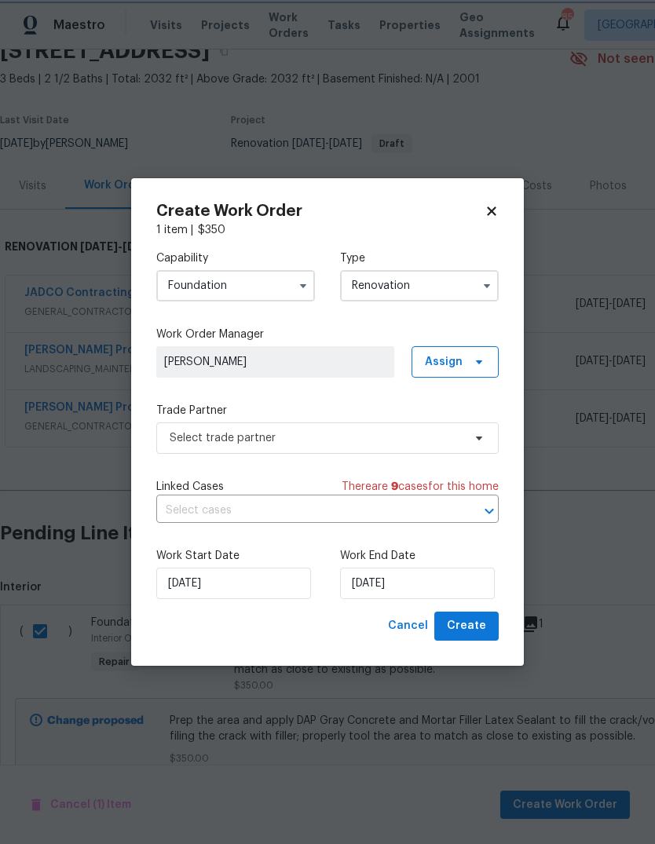
type input "Renovation"
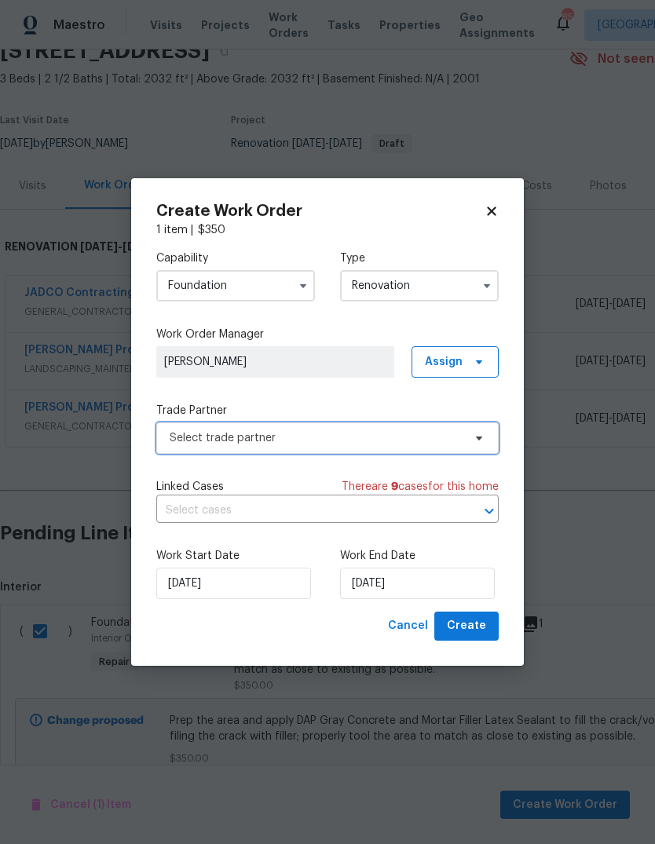
click at [454, 439] on span "Select trade partner" at bounding box center [316, 438] width 293 height 16
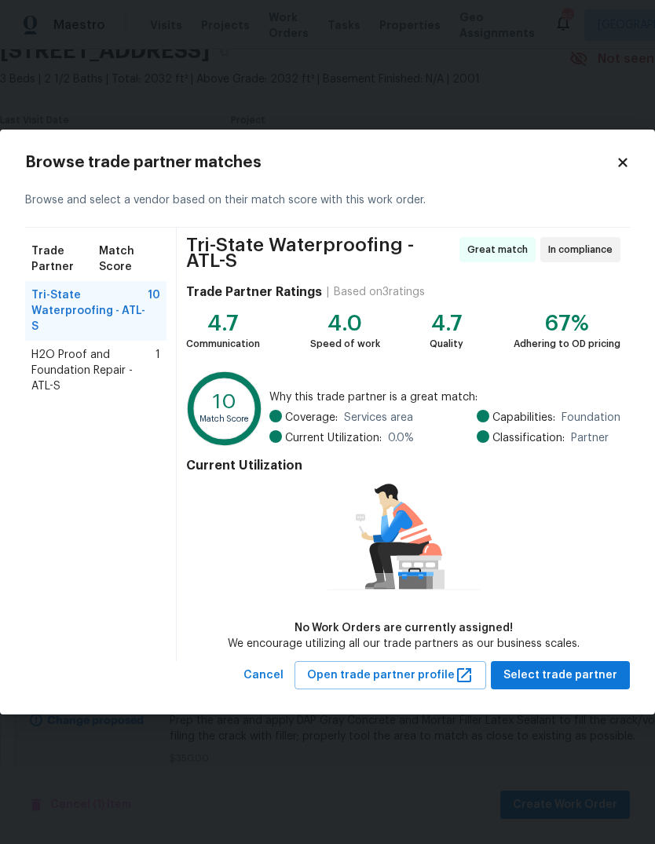
click at [41, 356] on span "H2O Proof and Foundation Repair - ATL-S" at bounding box center [93, 370] width 124 height 47
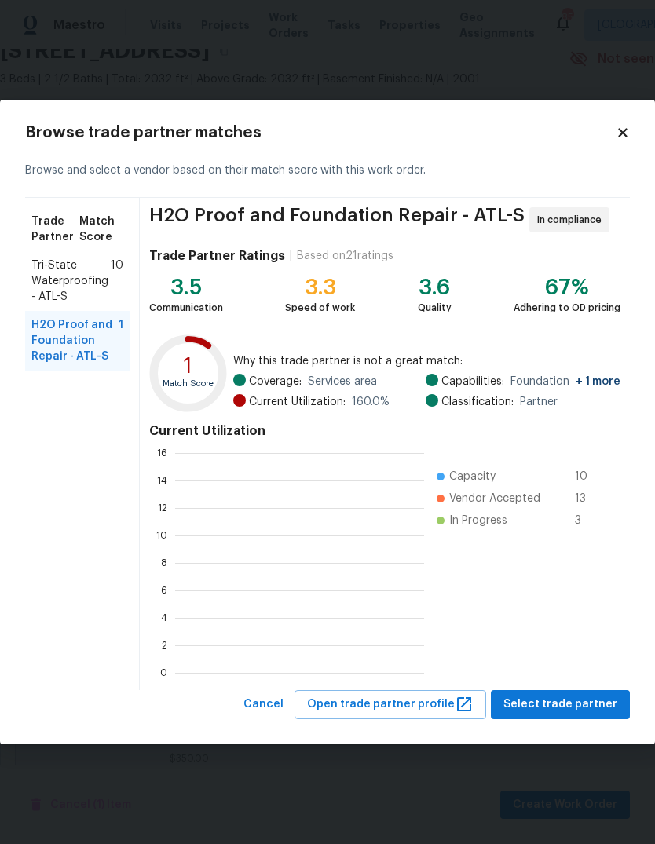
scroll to position [220, 249]
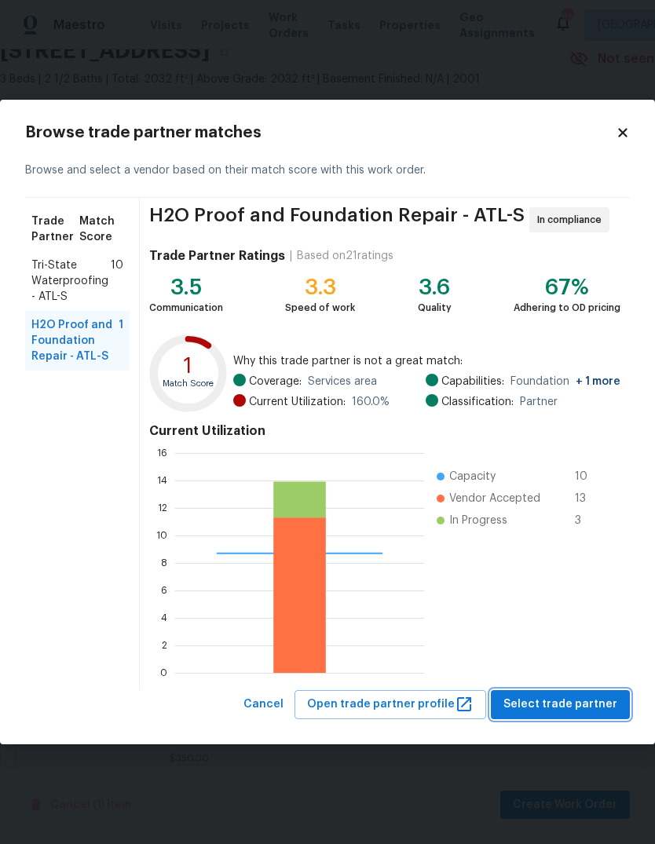
click at [585, 703] on span "Select trade partner" at bounding box center [560, 705] width 114 height 20
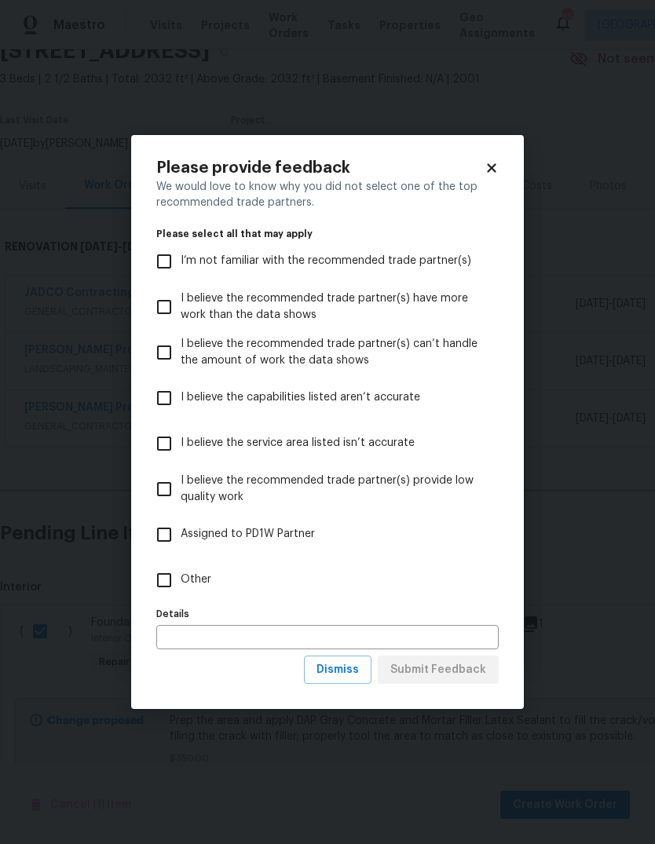
click at [158, 580] on input "Other" at bounding box center [164, 580] width 33 height 33
checkbox input "true"
click at [476, 669] on span "Submit Feedback" at bounding box center [438, 670] width 96 height 20
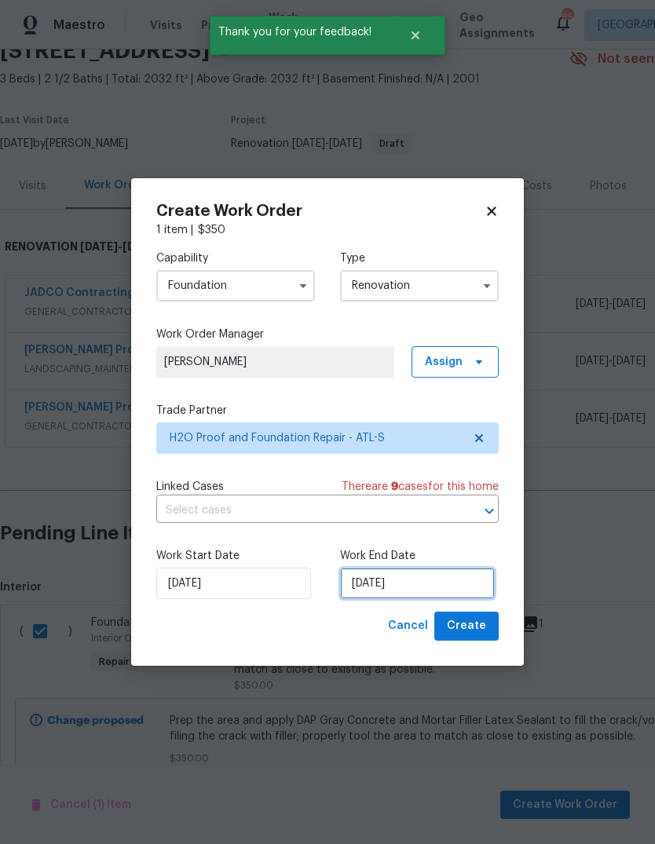
click at [462, 586] on input "[DATE]" at bounding box center [417, 583] width 155 height 31
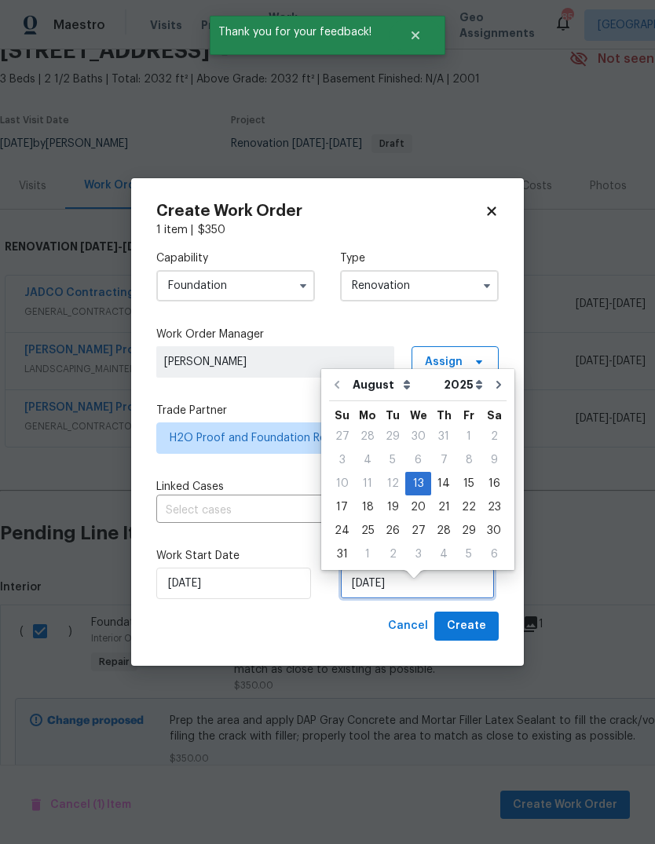
scroll to position [12, 0]
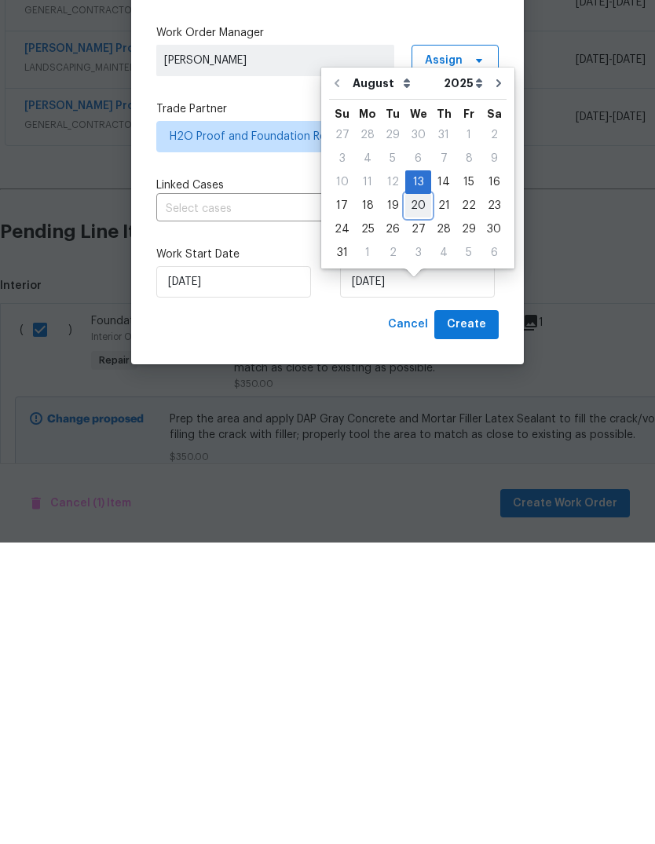
click at [415, 496] on div "20" at bounding box center [418, 507] width 26 height 22
type input "[DATE]"
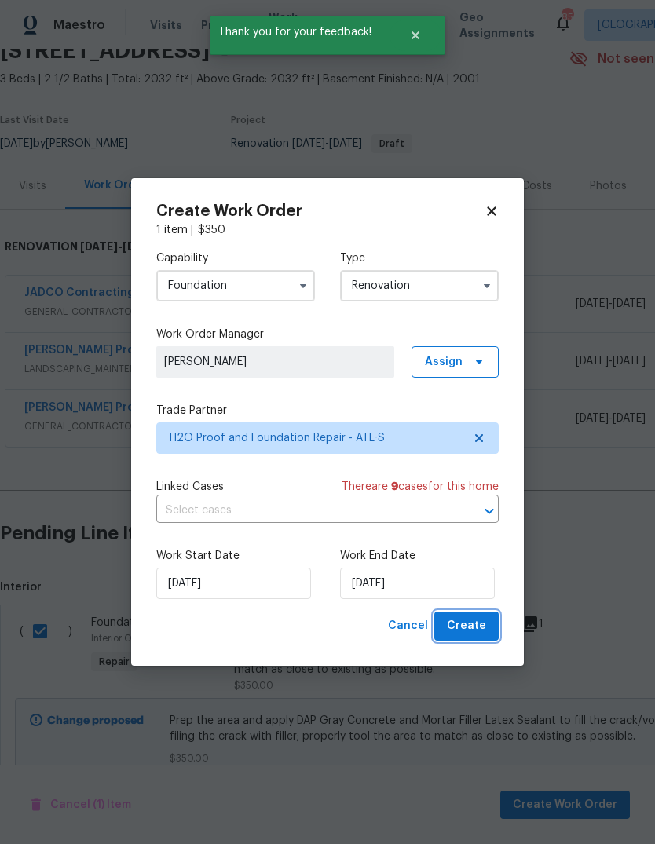
click at [488, 616] on button "Create" at bounding box center [466, 625] width 64 height 29
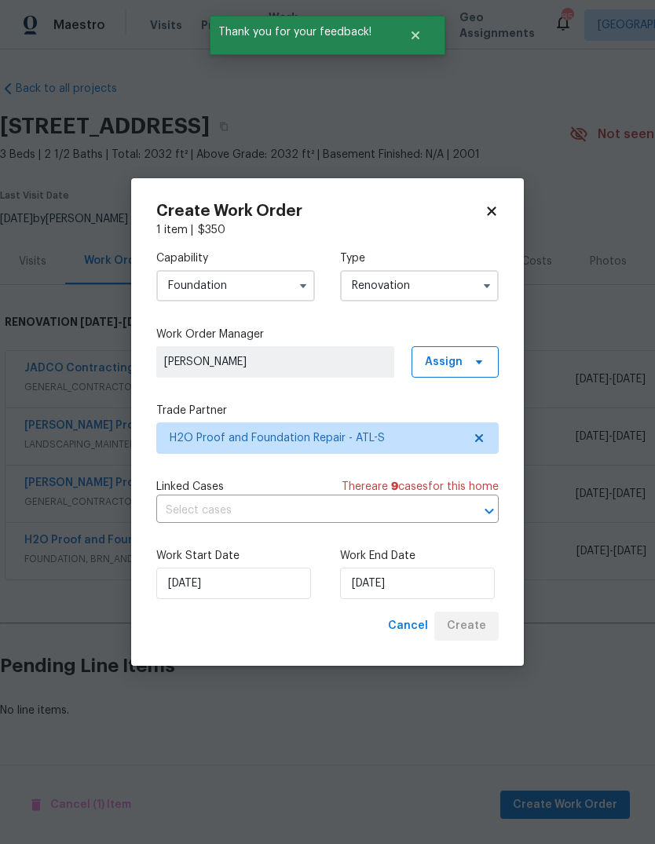
scroll to position [0, 0]
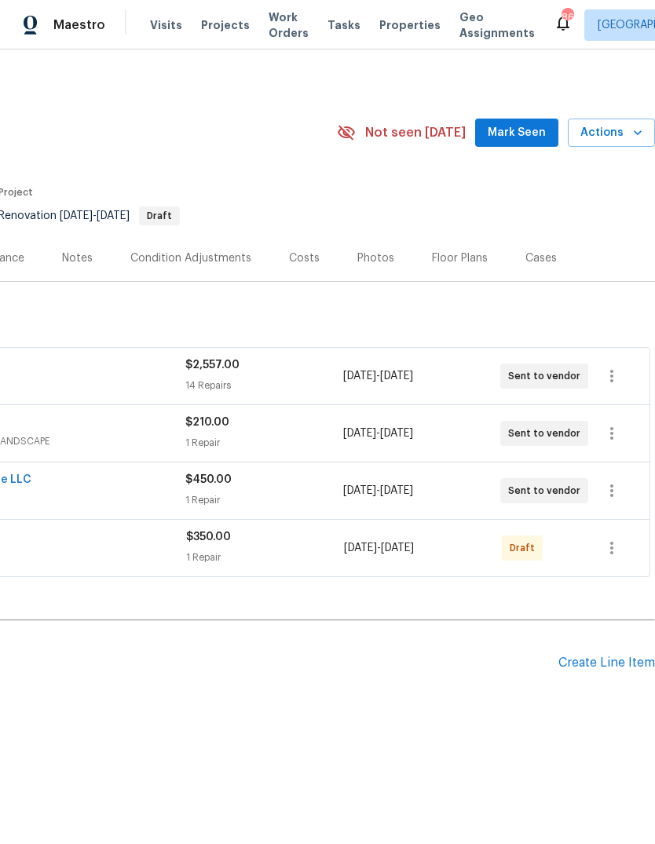
scroll to position [0, 232]
click at [615, 549] on icon "button" at bounding box center [611, 547] width 19 height 19
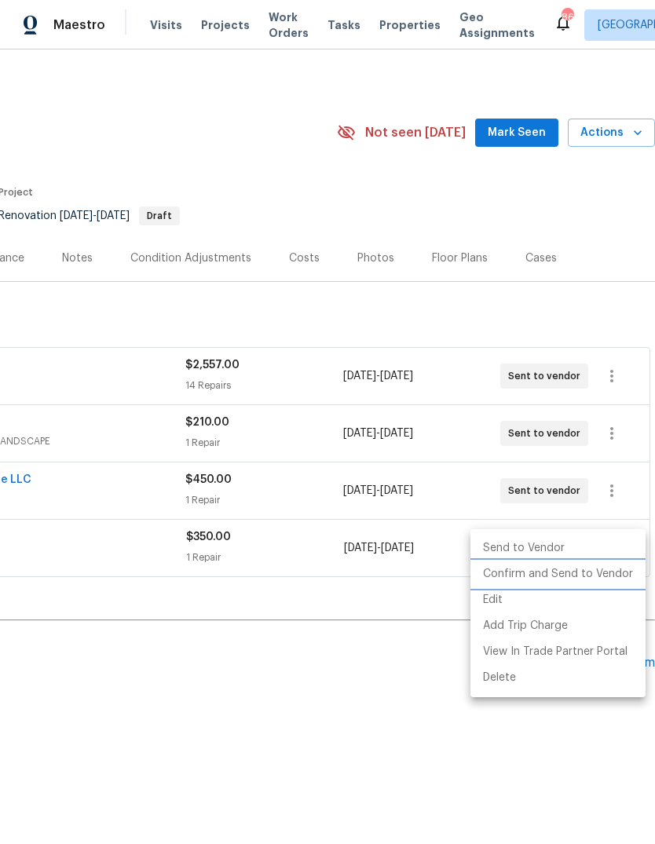
click at [596, 575] on li "Confirm and Send to Vendor" at bounding box center [557, 574] width 175 height 26
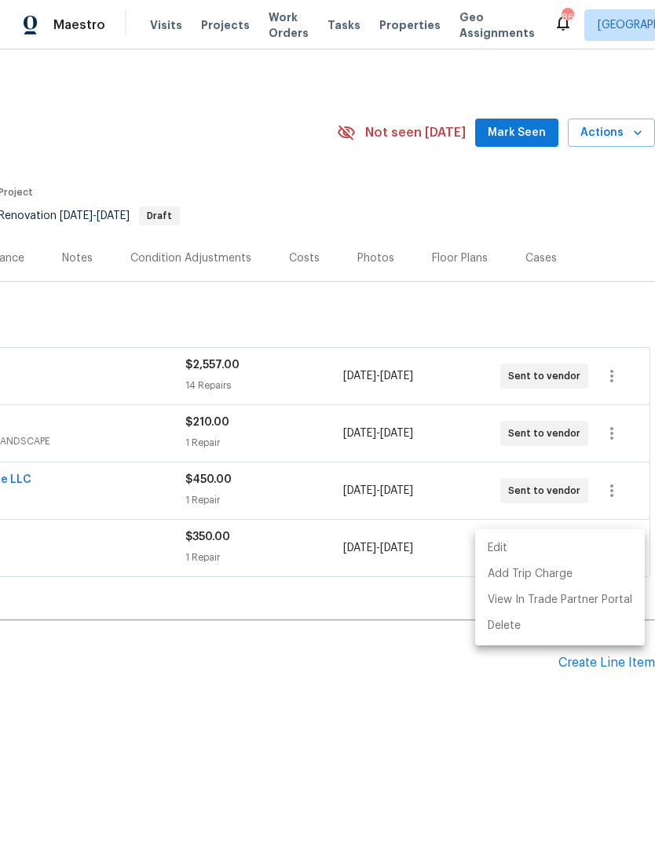
click at [525, 136] on div at bounding box center [327, 422] width 655 height 844
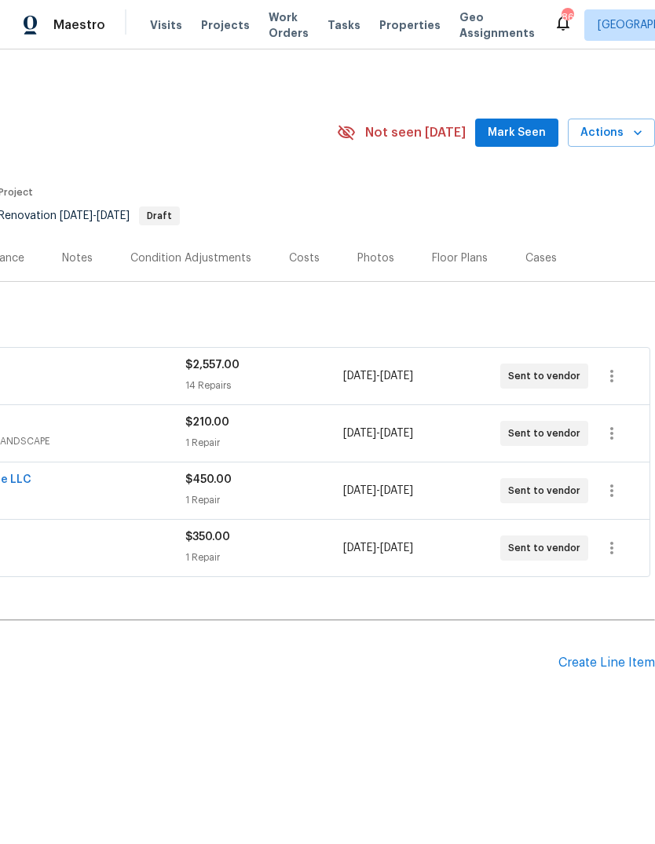
click at [527, 136] on span "Mark Seen" at bounding box center [516, 133] width 58 height 20
click at [554, 200] on section "3034 Stonebridge Creek Dr, Lithonia, GA 30058 N/A Seen today Actions Last Visit…" at bounding box center [211, 170] width 887 height 129
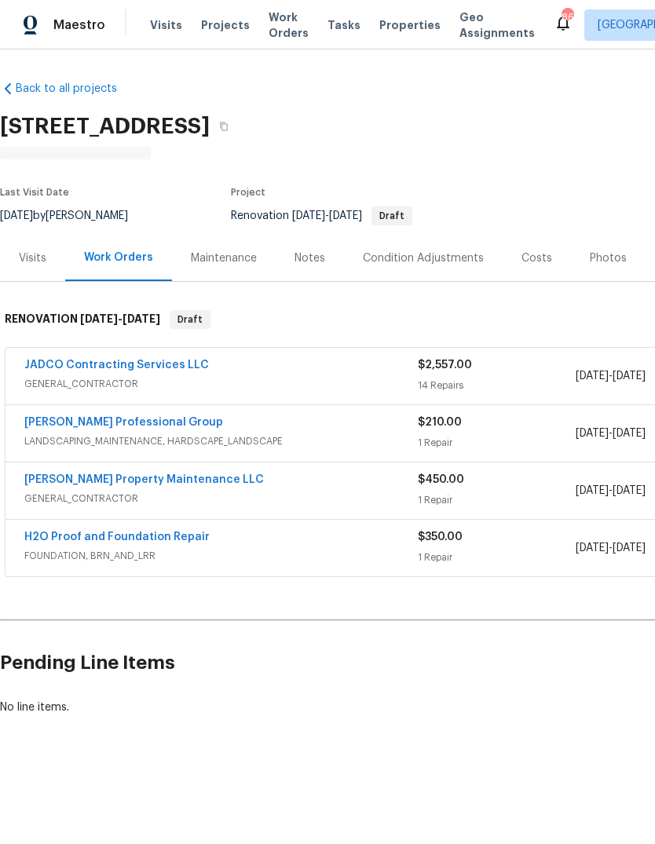
scroll to position [0, 0]
